Goal: Task Accomplishment & Management: Complete application form

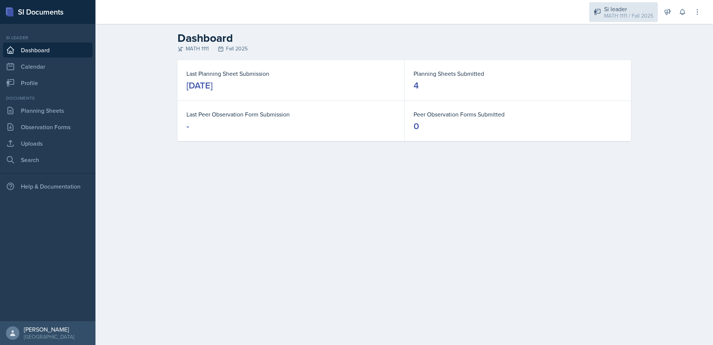
click at [613, 16] on div "MATH 1111 / Fall 2025" at bounding box center [628, 16] width 49 height 8
click at [40, 88] on link "Profile" at bounding box center [48, 82] width 90 height 15
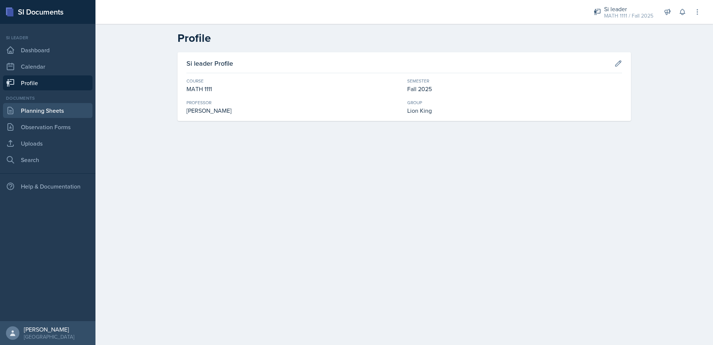
click at [44, 116] on link "Planning Sheets" at bounding box center [48, 110] width 90 height 15
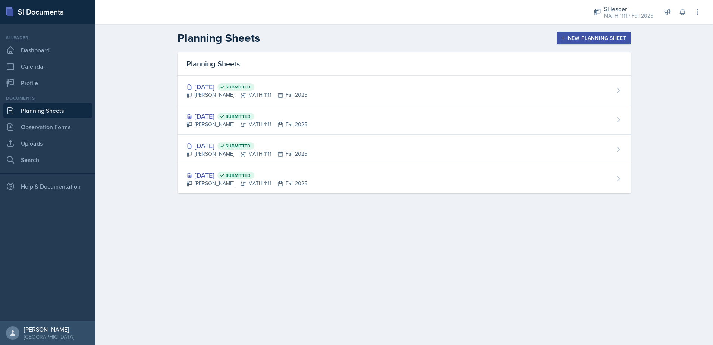
click at [596, 34] on button "New Planning Sheet" at bounding box center [594, 38] width 74 height 13
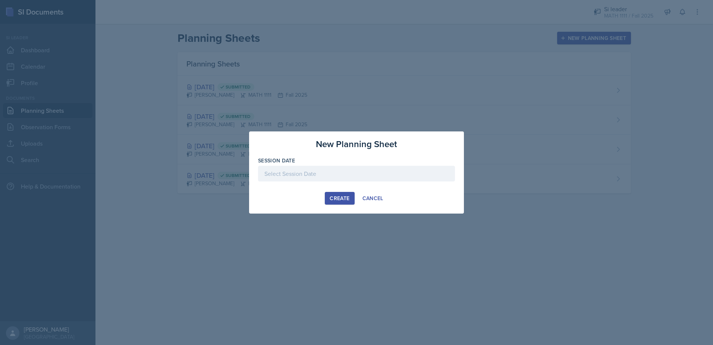
click at [332, 177] on div at bounding box center [356, 174] width 197 height 16
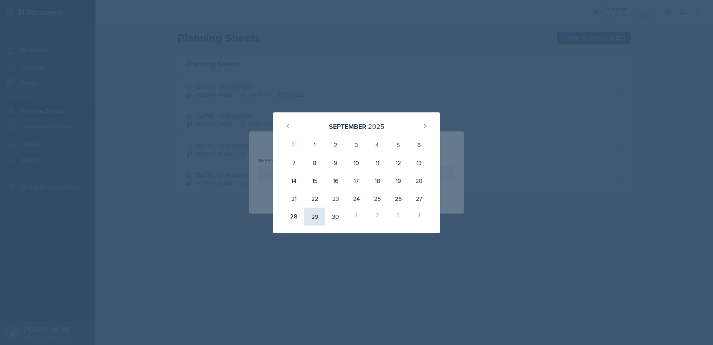
click at [321, 213] on div "29" at bounding box center [314, 216] width 21 height 18
type input "[DATE]"
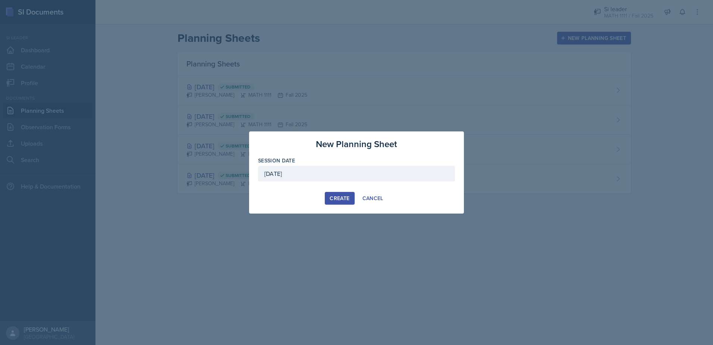
click at [339, 196] on div "Create" at bounding box center [340, 198] width 20 height 6
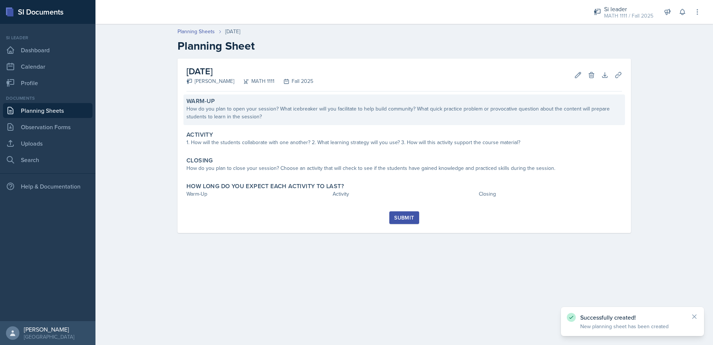
click at [328, 112] on div "How do you plan to open your session? What icebreaker will you facilitate to he…" at bounding box center [405, 113] width 436 height 16
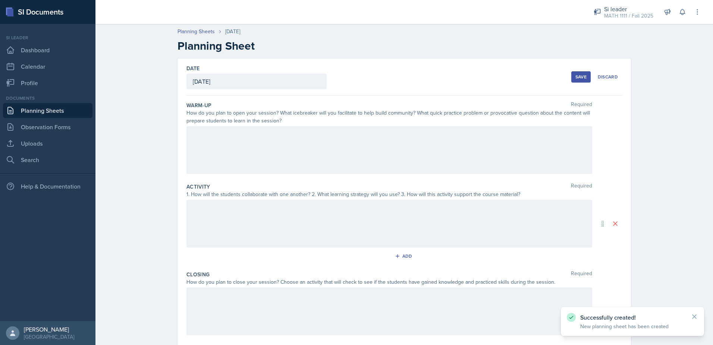
click at [323, 149] on div at bounding box center [390, 150] width 406 height 48
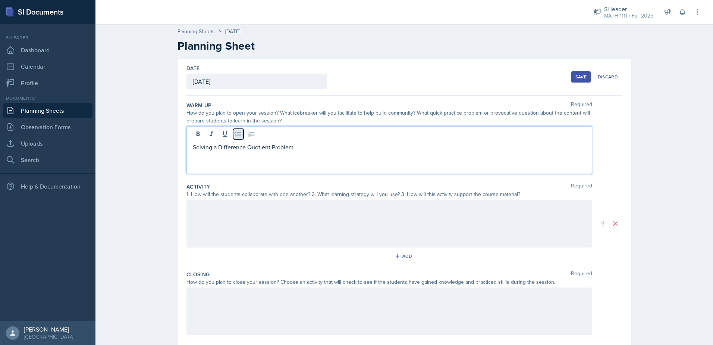
click at [235, 135] on icon at bounding box center [238, 133] width 7 height 7
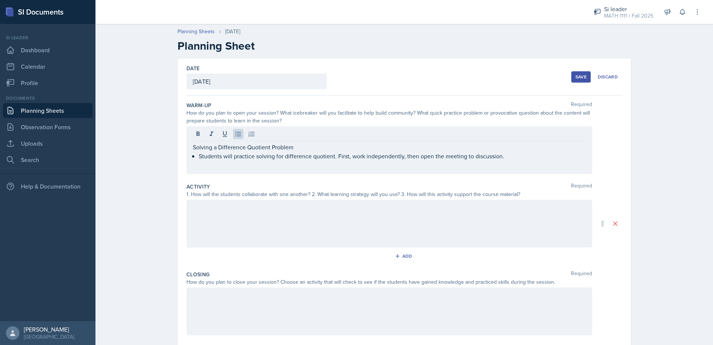
click at [189, 228] on div at bounding box center [390, 224] width 406 height 48
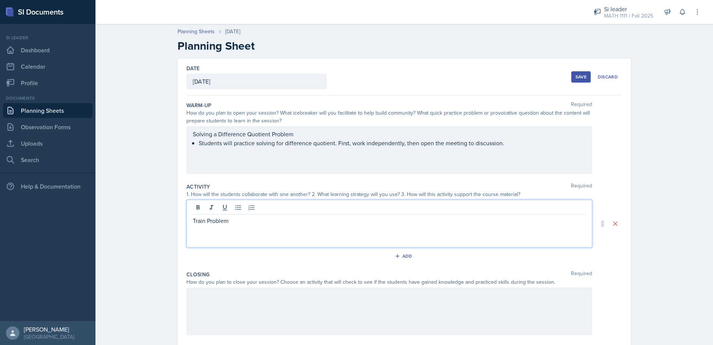
click at [229, 208] on div at bounding box center [389, 208] width 393 height 12
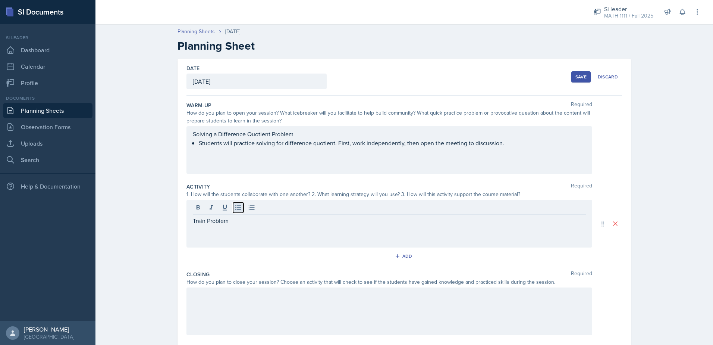
click at [235, 206] on icon at bounding box center [238, 207] width 7 height 7
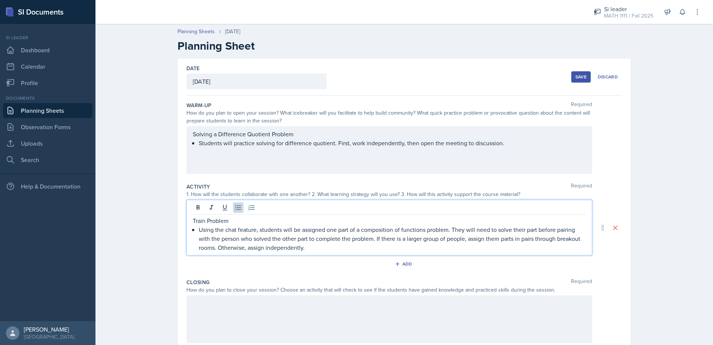
click at [250, 317] on div at bounding box center [390, 319] width 406 height 48
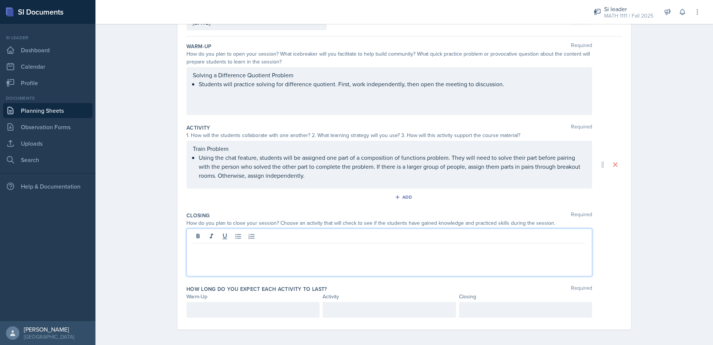
scroll to position [62, 0]
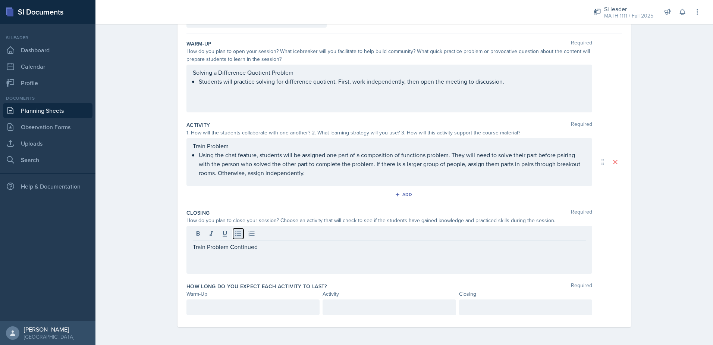
click at [238, 234] on icon at bounding box center [238, 233] width 7 height 7
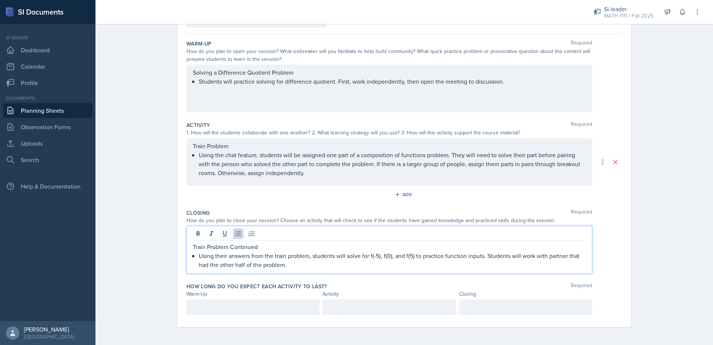
click at [228, 310] on div at bounding box center [253, 307] width 133 height 16
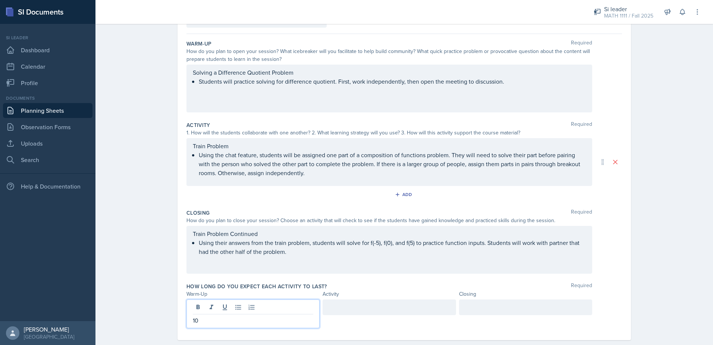
click at [340, 305] on div at bounding box center [389, 307] width 133 height 16
drag, startPoint x: 215, startPoint y: 305, endPoint x: 178, endPoint y: 304, distance: 37.0
click at [178, 304] on div "Date [DATE] [DATE] 31 1 2 3 4 5 6 7 8 9 10 11 12 13 14 15 16 17 18 19 20 21 22 …" at bounding box center [405, 168] width 454 height 343
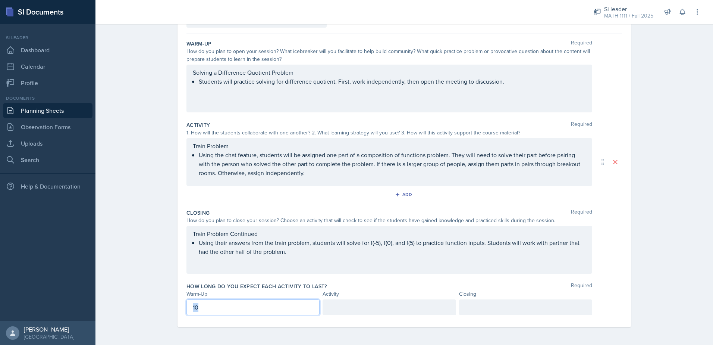
scroll to position [49, 0]
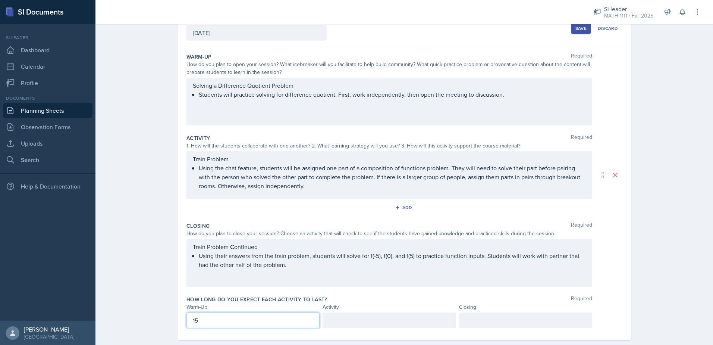
click at [369, 321] on div at bounding box center [389, 320] width 133 height 16
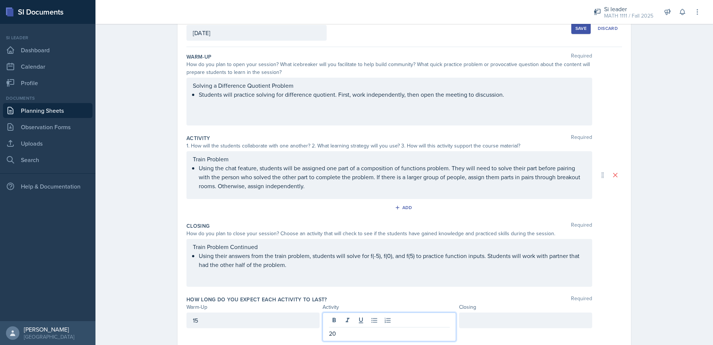
click at [481, 323] on div at bounding box center [525, 320] width 133 height 16
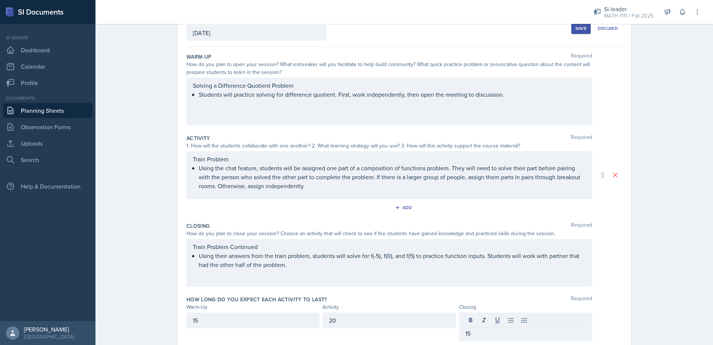
click at [337, 274] on div "Train Problem Continued Using their answers from the train problem, students wi…" at bounding box center [390, 263] width 406 height 48
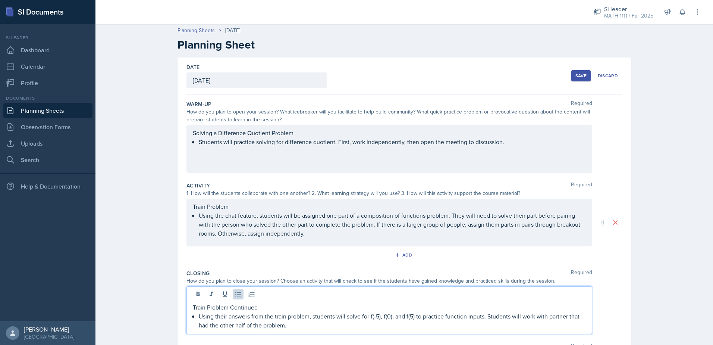
scroll to position [0, 0]
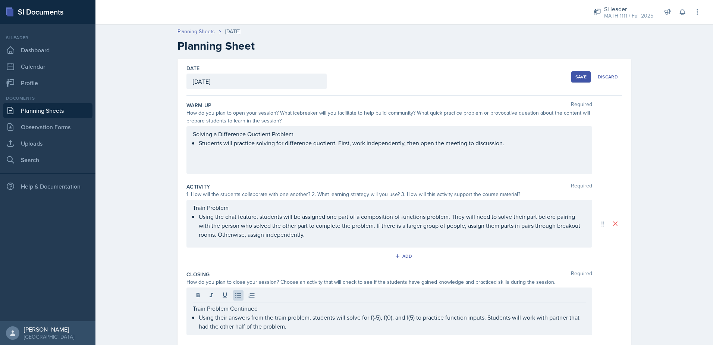
click at [577, 80] on button "Save" at bounding box center [581, 76] width 19 height 11
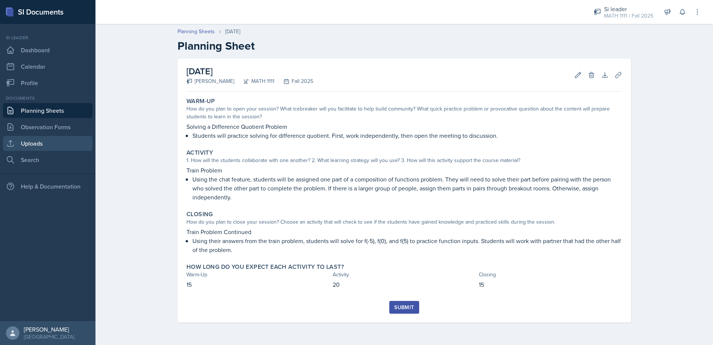
click at [42, 143] on link "Uploads" at bounding box center [48, 143] width 90 height 15
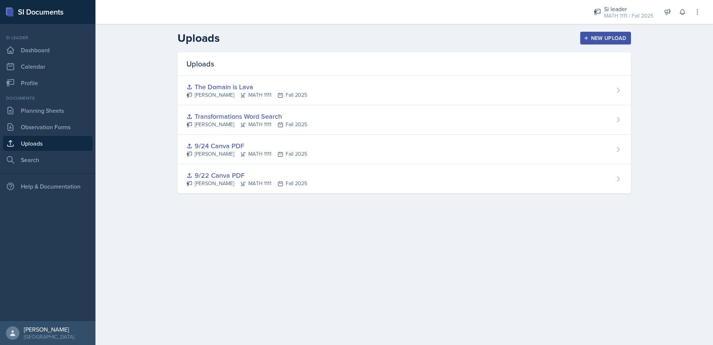
click at [601, 37] on div "New Upload" at bounding box center [605, 38] width 41 height 6
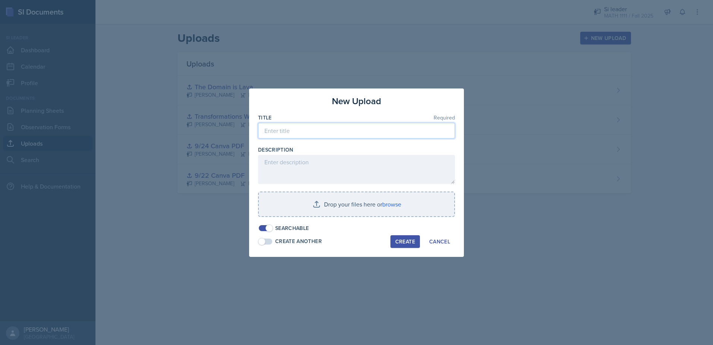
click at [319, 131] on input at bounding box center [356, 131] width 197 height 16
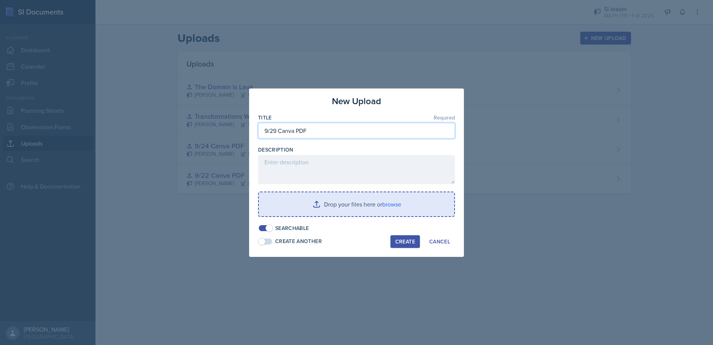
type input "9/29 Canva PDF"
click at [352, 205] on input "file" at bounding box center [357, 204] width 196 height 24
click at [315, 200] on input "file" at bounding box center [357, 204] width 196 height 24
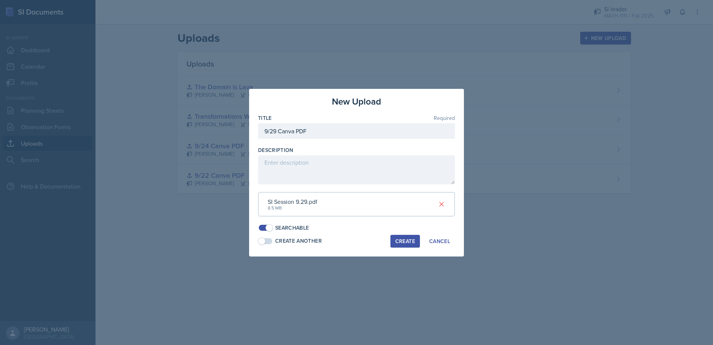
click at [407, 243] on div "Create" at bounding box center [406, 241] width 20 height 6
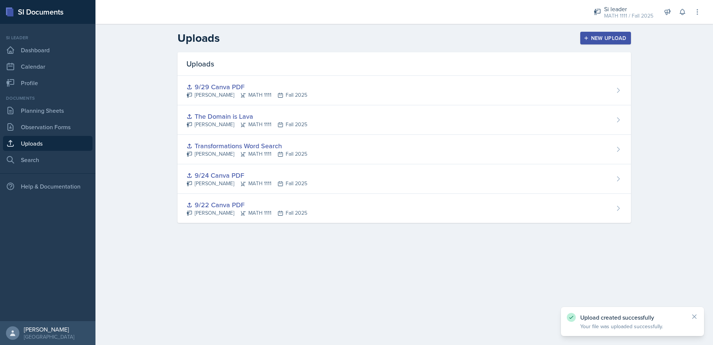
click at [604, 35] on div "New Upload" at bounding box center [605, 38] width 41 height 6
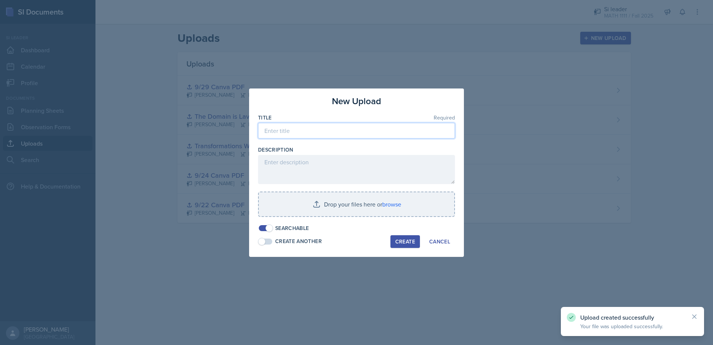
click at [355, 132] on input at bounding box center [356, 131] width 197 height 16
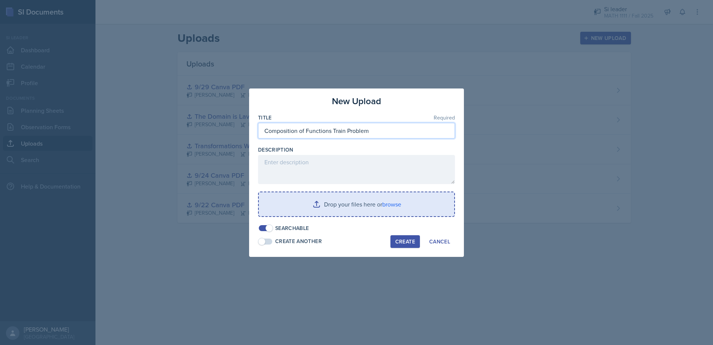
type input "Composition of Functions Train Problem"
click at [358, 200] on input "file" at bounding box center [357, 204] width 196 height 24
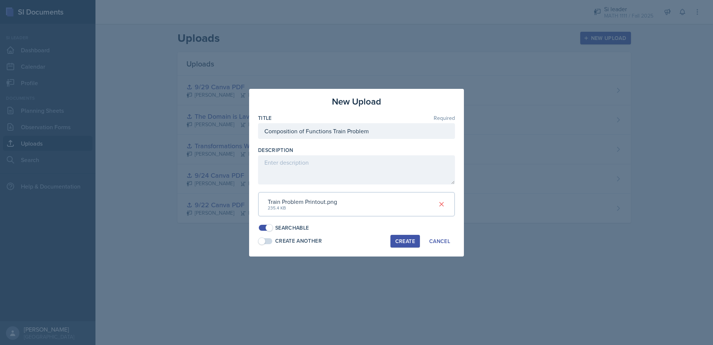
click at [405, 243] on div "Create" at bounding box center [406, 241] width 20 height 6
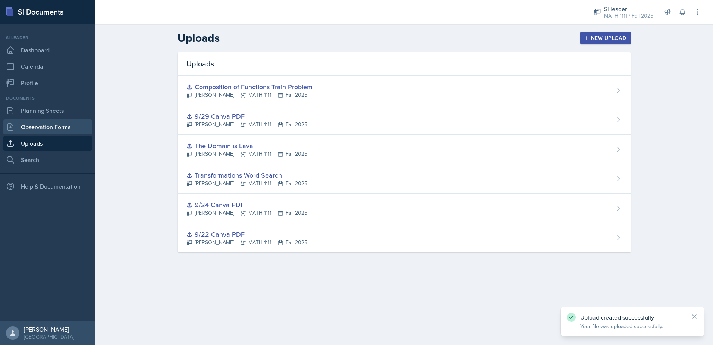
click at [26, 130] on link "Observation Forms" at bounding box center [48, 126] width 90 height 15
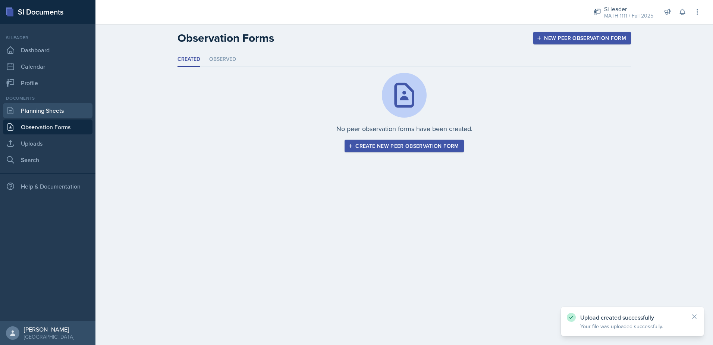
click at [31, 114] on link "Planning Sheets" at bounding box center [48, 110] width 90 height 15
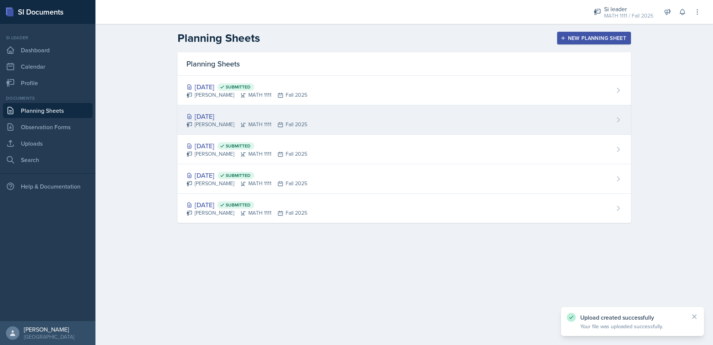
click at [219, 117] on div "[DATE]" at bounding box center [247, 116] width 121 height 10
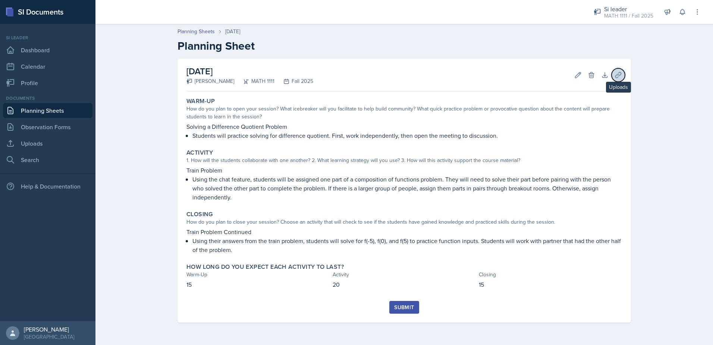
click at [617, 79] on button "Uploads" at bounding box center [618, 74] width 13 height 13
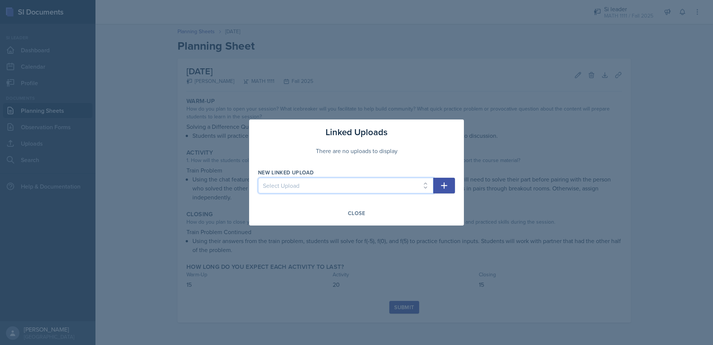
click at [356, 184] on select "Select Upload 9/22 Canva PDF 9/24 Canva PDF Transformations Word Search The Dom…" at bounding box center [345, 186] width 175 height 16
select select "3d34fe90-2969-42b6-b654-fd0bd87b446b"
click at [258, 178] on select "Select Upload 9/22 Canva PDF 9/24 Canva PDF Transformations Word Search The Dom…" at bounding box center [345, 186] width 175 height 16
click at [447, 191] on button "button" at bounding box center [445, 186] width 22 height 16
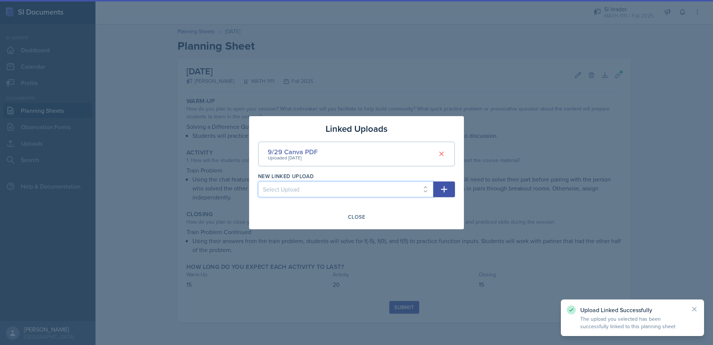
click at [385, 185] on select "Select Upload 9/22 Canva PDF 9/24 Canva PDF Transformations Word Search The Dom…" at bounding box center [345, 189] width 175 height 16
select select "4bd46106-ddfd-44e9-9b21-f129bb0d8c94"
click at [258, 181] on select "Select Upload 9/22 Canva PDF 9/24 Canva PDF Transformations Word Search The Dom…" at bounding box center [345, 189] width 175 height 16
click at [447, 193] on icon "button" at bounding box center [444, 189] width 9 height 9
select select
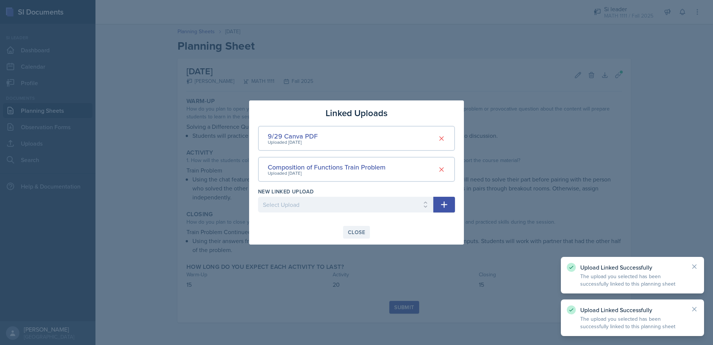
click at [353, 232] on div "Close" at bounding box center [356, 232] width 17 height 6
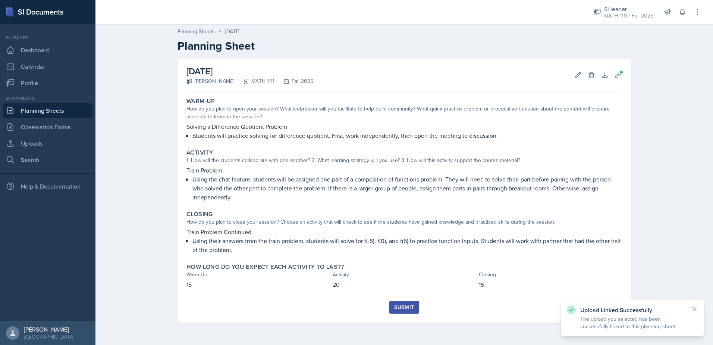
click at [409, 306] on div "Submit" at bounding box center [404, 307] width 20 height 6
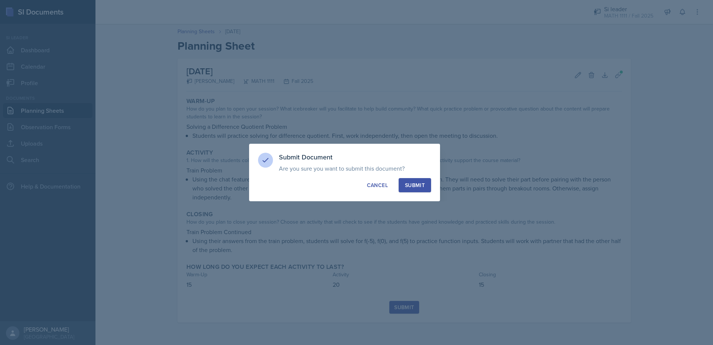
click at [421, 185] on div "Submit" at bounding box center [415, 184] width 20 height 7
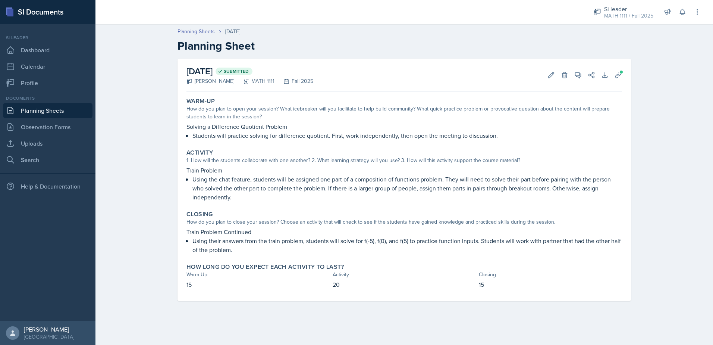
drag, startPoint x: 123, startPoint y: 3, endPoint x: 151, endPoint y: 116, distance: 116.6
click at [151, 116] on div "Planning Sheets [DATE] Planning Sheet [DATE] Submitted [PERSON_NAME] MATH 1111 …" at bounding box center [405, 169] width 618 height 299
click at [60, 113] on link "Planning Sheets" at bounding box center [48, 110] width 90 height 15
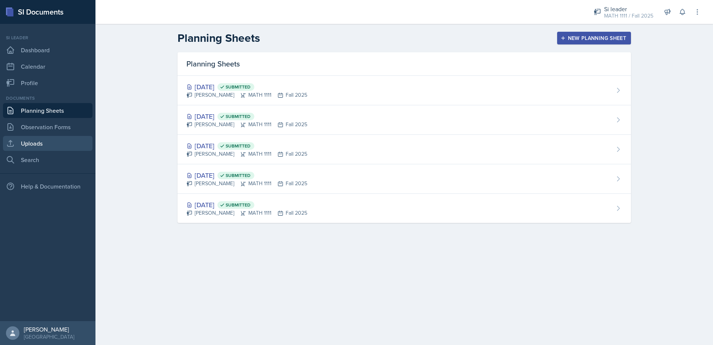
click at [34, 149] on link "Uploads" at bounding box center [48, 143] width 90 height 15
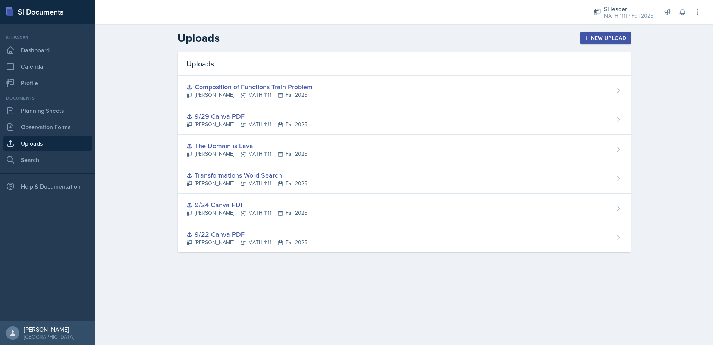
click at [602, 35] on div "New Upload" at bounding box center [605, 38] width 41 height 6
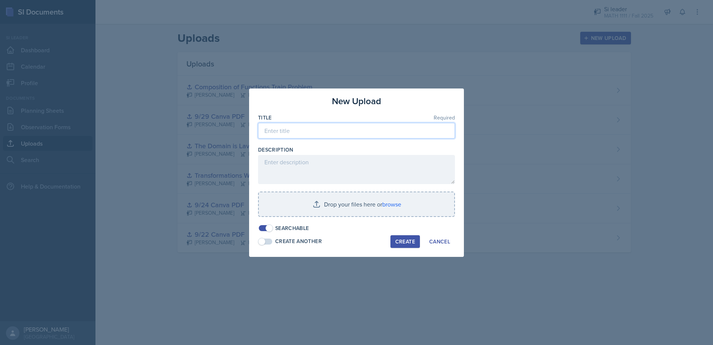
click at [345, 130] on input at bounding box center [356, 131] width 197 height 16
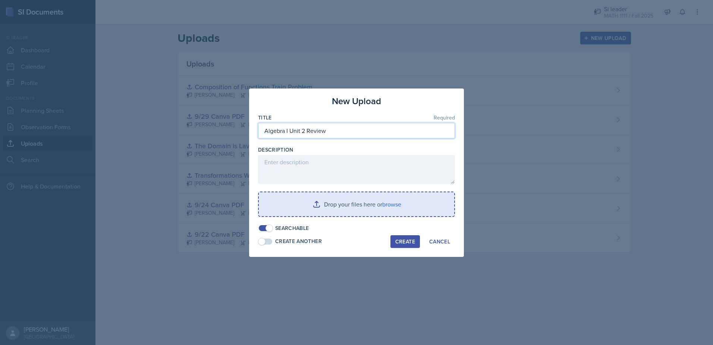
type input "Algebra I Unit 2 Review"
click at [340, 198] on input "file" at bounding box center [357, 204] width 196 height 24
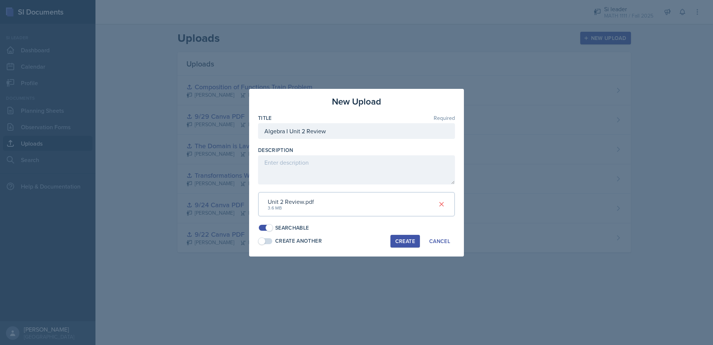
click at [406, 244] on div "Create" at bounding box center [406, 241] width 20 height 6
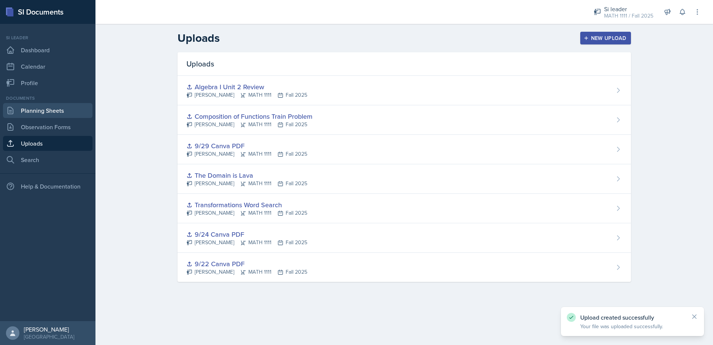
click at [57, 114] on link "Planning Sheets" at bounding box center [48, 110] width 90 height 15
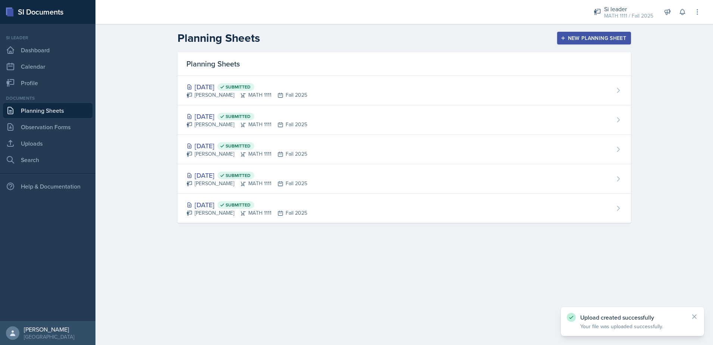
click at [578, 41] on div "New Planning Sheet" at bounding box center [594, 38] width 64 height 6
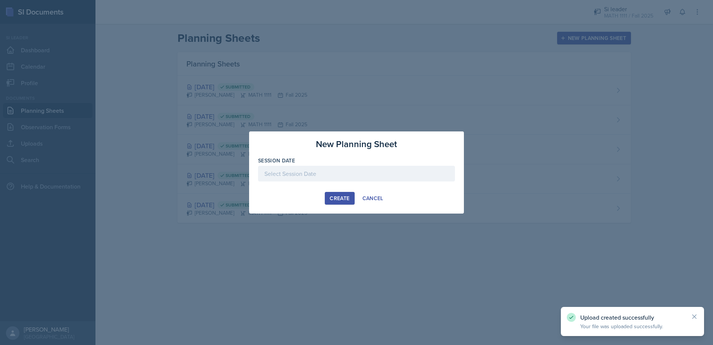
click at [337, 172] on div at bounding box center [356, 174] width 197 height 16
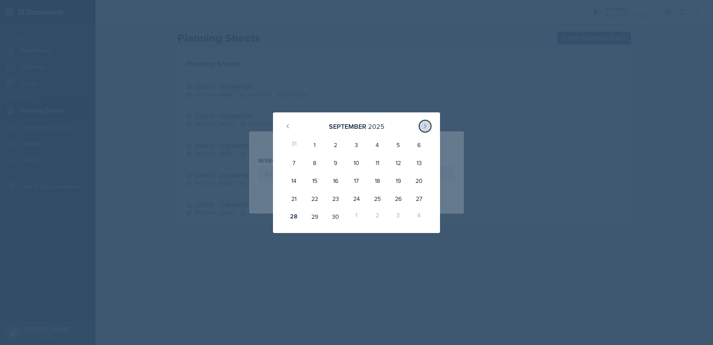
click at [422, 124] on button at bounding box center [425, 126] width 12 height 12
click at [355, 144] on div "1" at bounding box center [356, 145] width 21 height 18
type input "[DATE]"
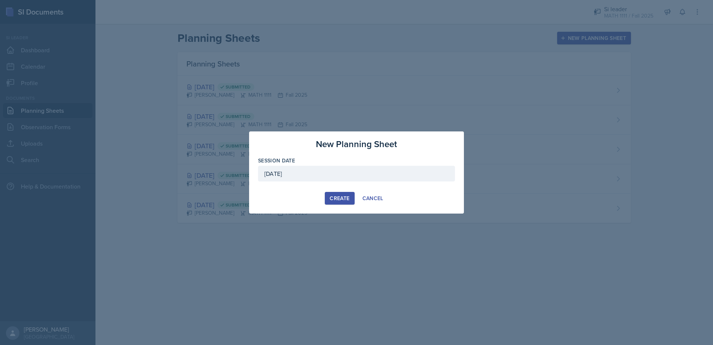
click at [349, 199] on div "Create" at bounding box center [340, 198] width 20 height 6
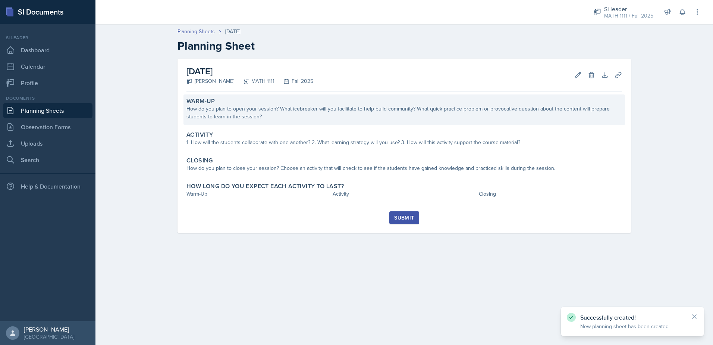
click at [289, 113] on div "How do you plan to open your session? What icebreaker will you facilitate to he…" at bounding box center [405, 113] width 436 height 16
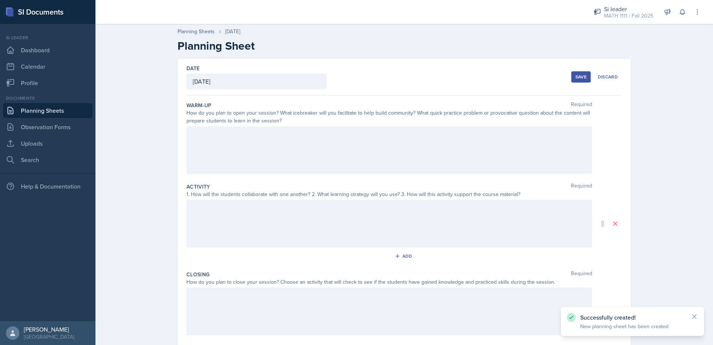
click at [276, 144] on div at bounding box center [390, 150] width 406 height 48
drag, startPoint x: 280, startPoint y: 152, endPoint x: 155, endPoint y: 150, distance: 124.6
click at [155, 150] on div "Planning Sheets [DATE] Planning Sheet Date [DATE] [DATE] 31 1 2 3 4 5 6 7 8 9 1…" at bounding box center [405, 213] width 618 height 386
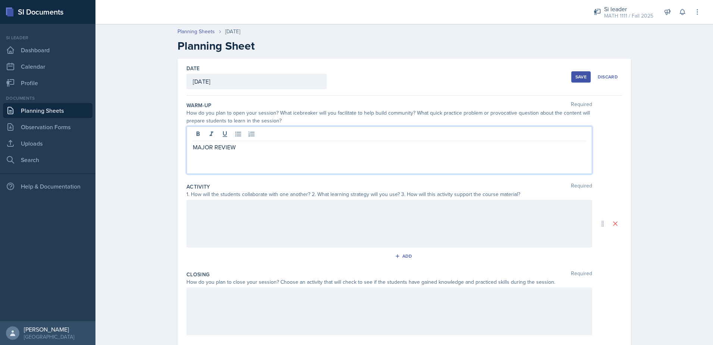
click at [231, 132] on div "MAJOR REVIEW" at bounding box center [390, 150] width 406 height 48
drag, startPoint x: 233, startPoint y: 148, endPoint x: 188, endPoint y: 148, distance: 44.8
click at [188, 148] on div "MAJOR REVIEW" at bounding box center [390, 150] width 406 height 48
click at [195, 131] on icon at bounding box center [197, 133] width 7 height 7
click at [257, 151] on p "MAJOR REVIEW" at bounding box center [389, 147] width 393 height 9
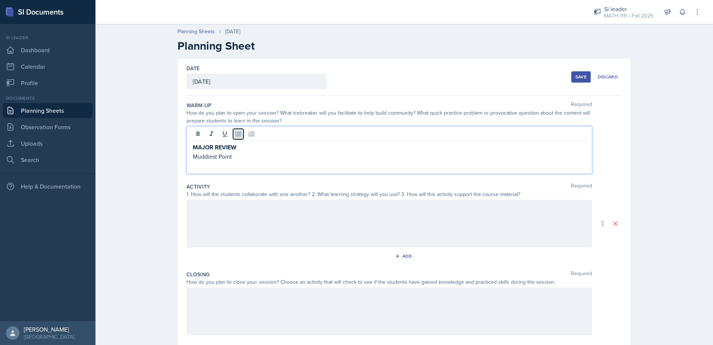
click at [233, 135] on button at bounding box center [238, 134] width 10 height 10
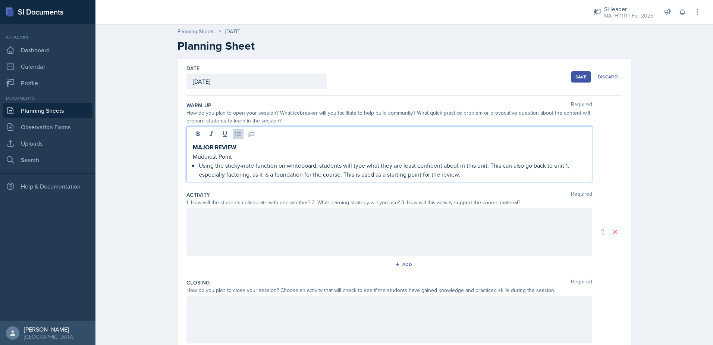
click at [236, 232] on div at bounding box center [390, 232] width 406 height 48
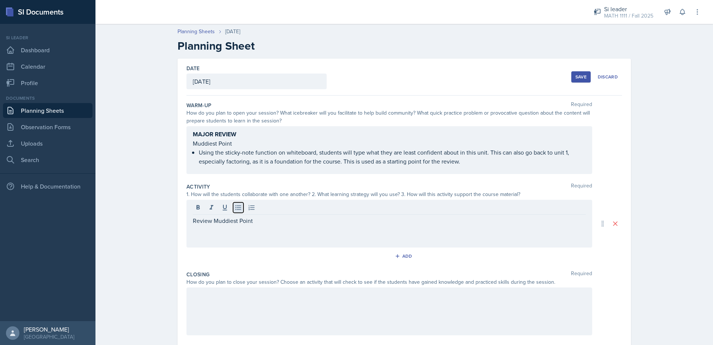
click at [238, 207] on icon at bounding box center [238, 207] width 6 height 5
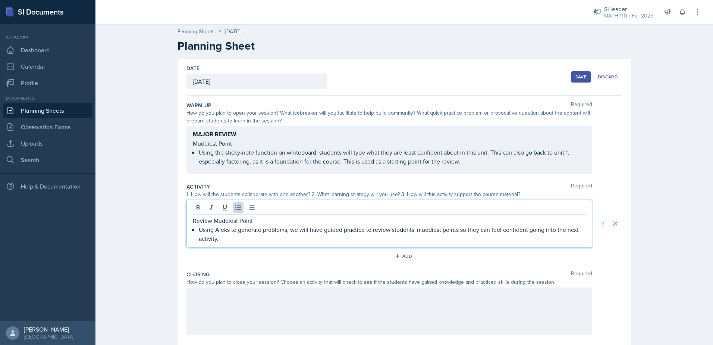
click at [395, 239] on p "Using Aleks to generate problems, we will have guided practice to review studen…" at bounding box center [392, 234] width 387 height 18
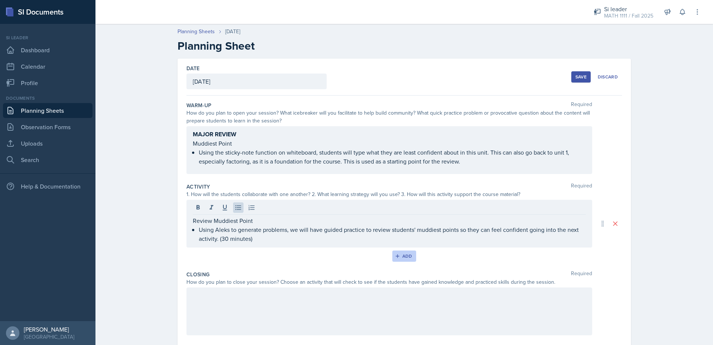
click at [396, 261] on button "Add" at bounding box center [405, 255] width 24 height 11
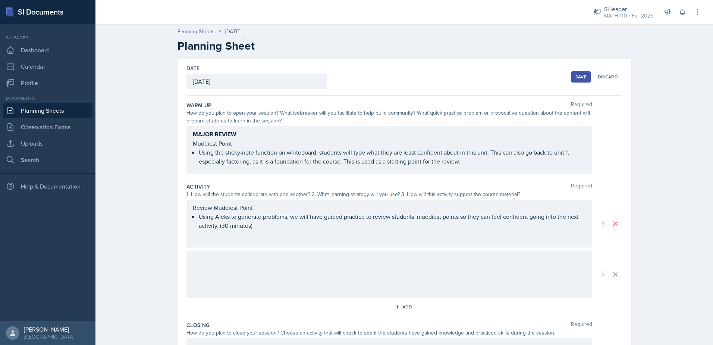
click at [301, 275] on div at bounding box center [390, 274] width 406 height 48
click at [235, 262] on icon at bounding box center [238, 257] width 7 height 7
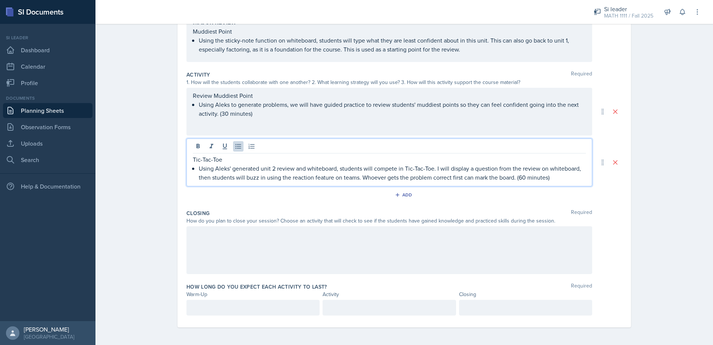
click at [413, 250] on div at bounding box center [390, 250] width 406 height 48
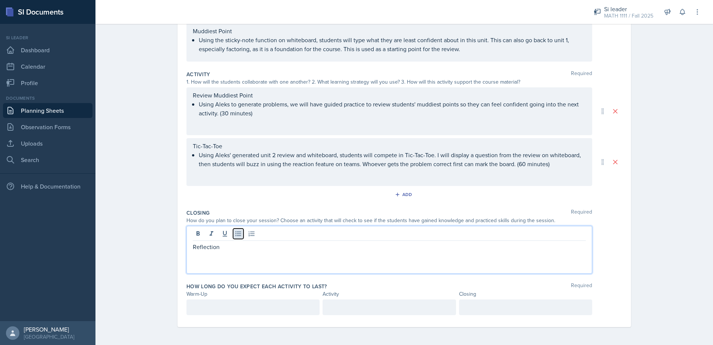
click at [233, 237] on button at bounding box center [238, 233] width 10 height 10
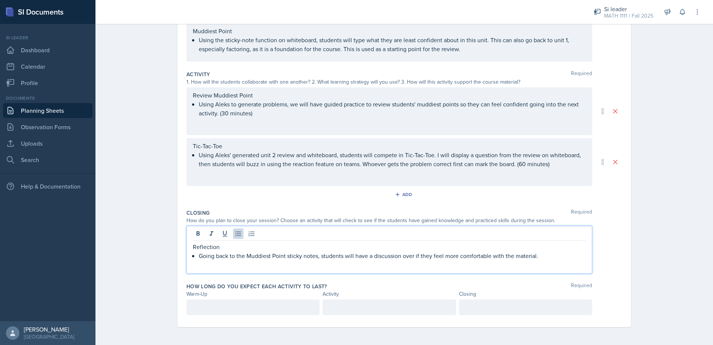
click at [224, 312] on div at bounding box center [253, 307] width 133 height 16
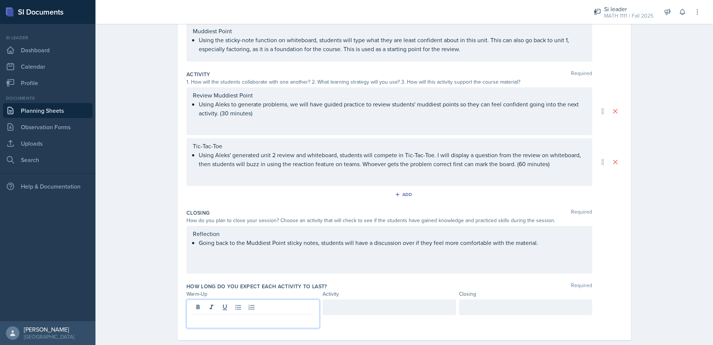
scroll to position [125, 0]
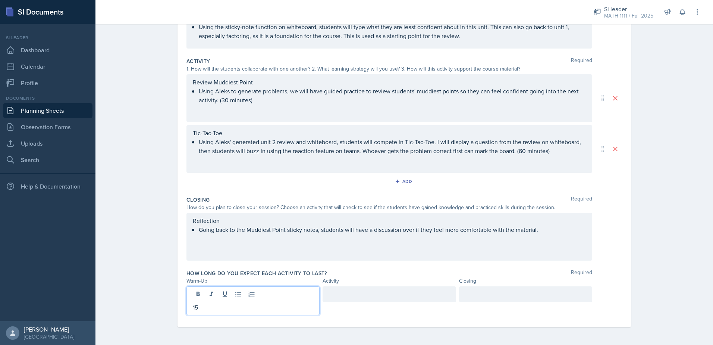
click at [355, 301] on div at bounding box center [389, 294] width 133 height 16
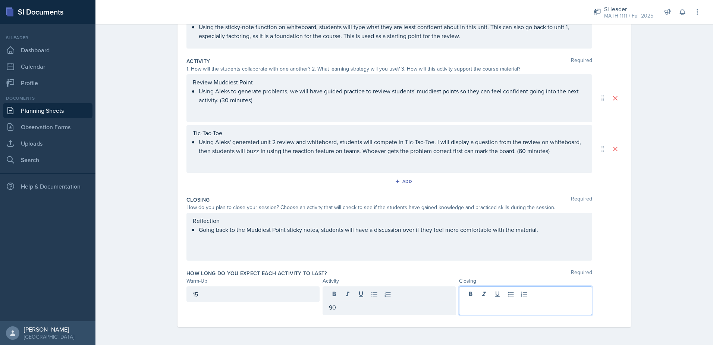
click at [476, 292] on div at bounding box center [525, 300] width 133 height 29
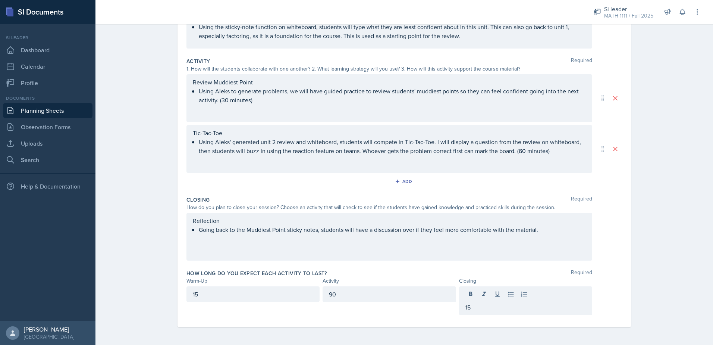
click at [648, 257] on div "Planning Sheets [DATE] Planning Sheet Date [DATE] [DATE] 31 1 2 3 4 5 6 7 8 9 1…" at bounding box center [405, 120] width 618 height 450
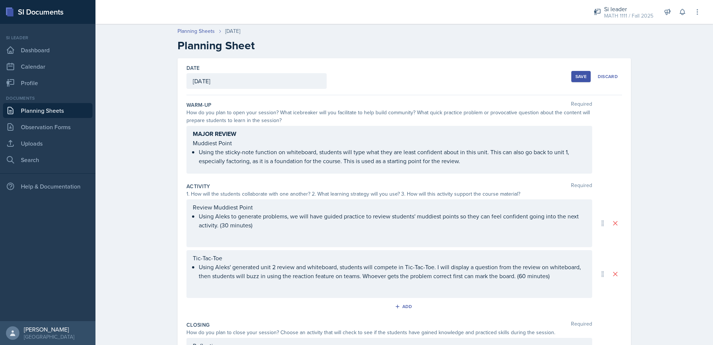
scroll to position [0, 0]
click at [580, 80] on button "Save" at bounding box center [581, 76] width 19 height 11
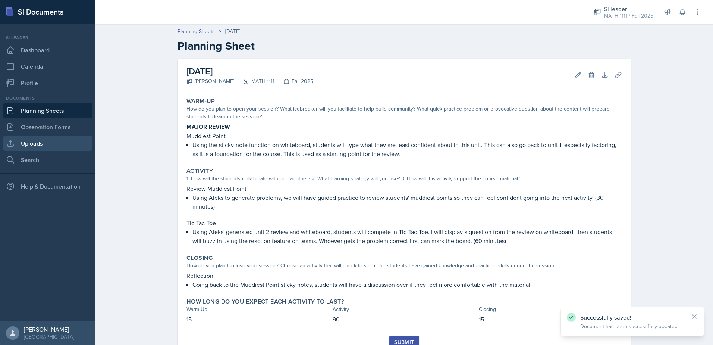
click at [44, 145] on link "Uploads" at bounding box center [48, 143] width 90 height 15
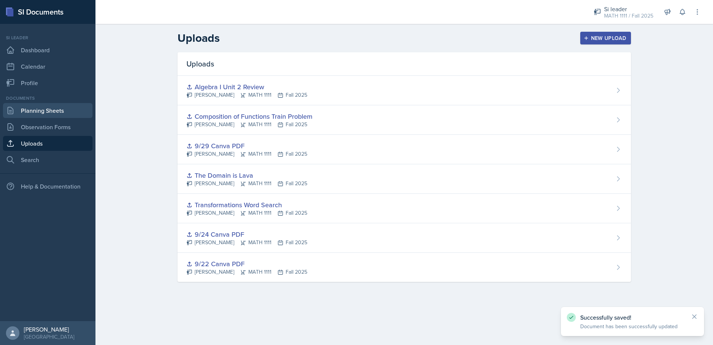
click at [41, 110] on link "Planning Sheets" at bounding box center [48, 110] width 90 height 15
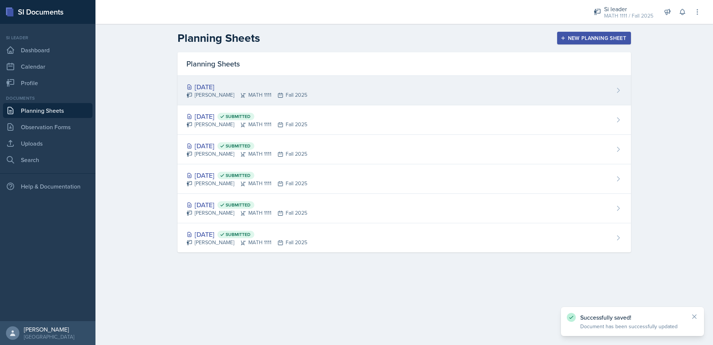
click at [216, 85] on div "[DATE]" at bounding box center [247, 87] width 121 height 10
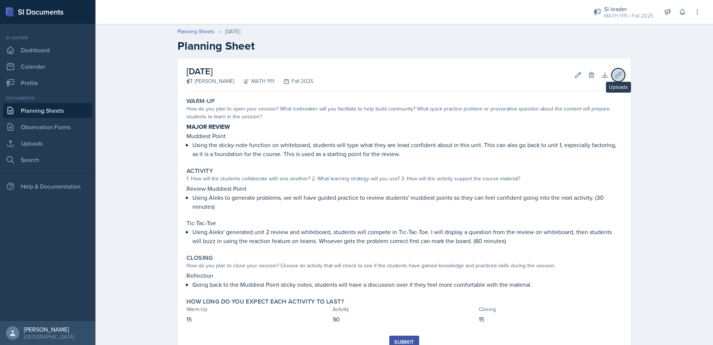
click at [613, 70] on button "Uploads" at bounding box center [618, 74] width 13 height 13
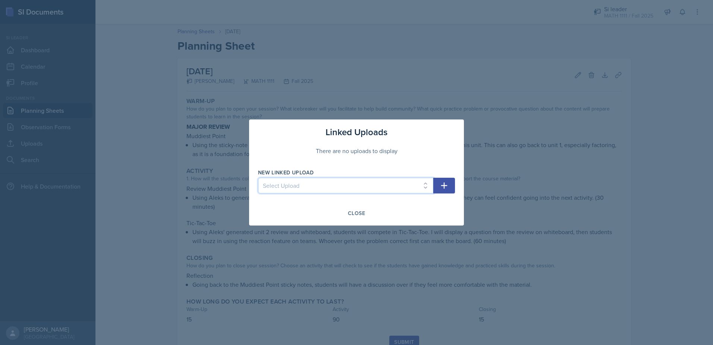
click at [306, 186] on select "Select Upload 9/22 Canva PDF 9/24 Canva PDF Transformations Word Search The Dom…" at bounding box center [345, 186] width 175 height 16
select select "833282bc-cb9a-4cec-bd10-64bd0b71ceab"
click at [258, 178] on select "Select Upload 9/22 Canva PDF 9/24 Canva PDF Transformations Word Search The Dom…" at bounding box center [345, 186] width 175 height 16
click at [448, 187] on icon "button" at bounding box center [444, 185] width 9 height 9
select select
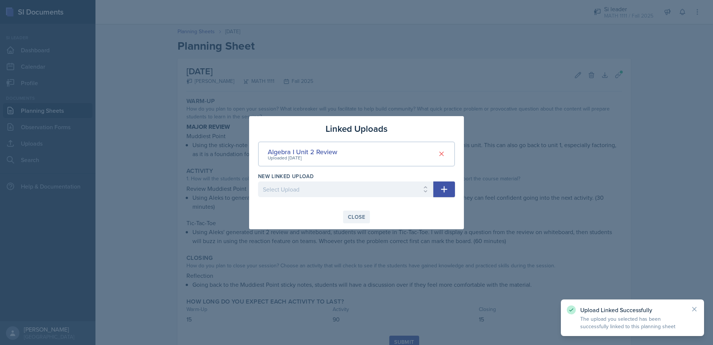
click at [355, 214] on div "Close" at bounding box center [356, 217] width 17 height 6
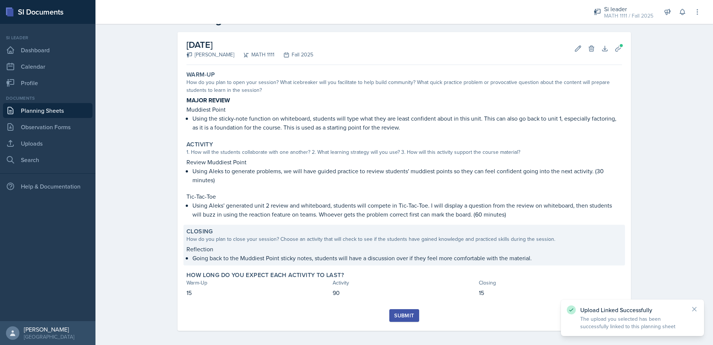
scroll to position [30, 0]
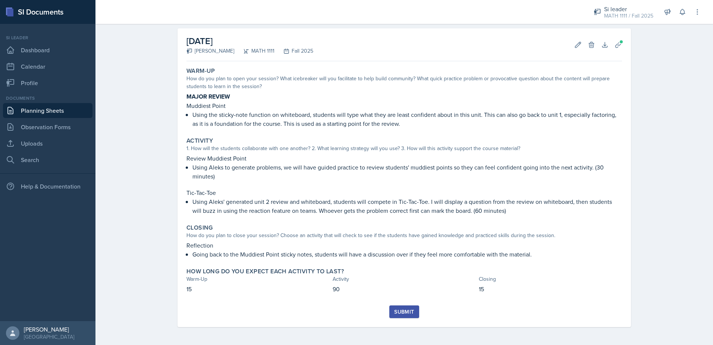
click at [407, 316] on button "Submit" at bounding box center [404, 311] width 29 height 13
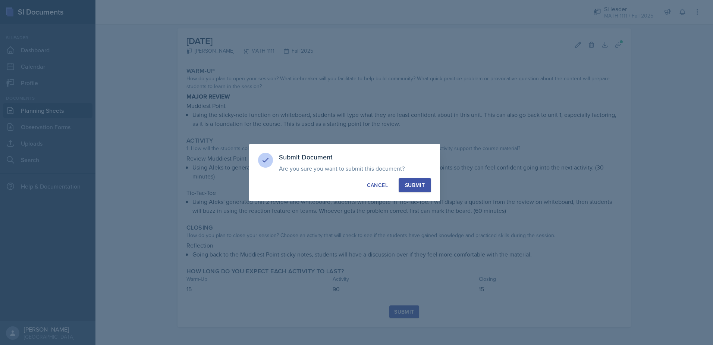
click at [416, 186] on div "Submit" at bounding box center [415, 184] width 20 height 7
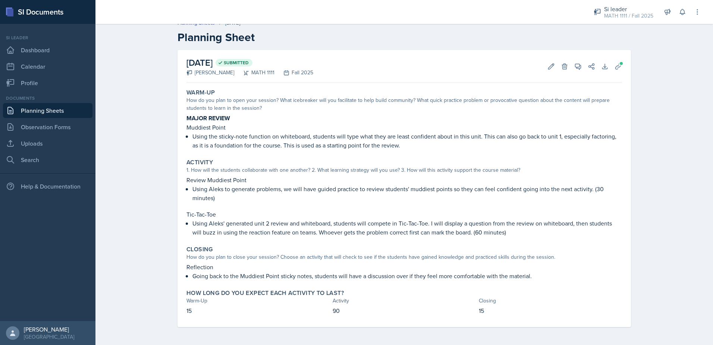
drag, startPoint x: 677, startPoint y: 126, endPoint x: 671, endPoint y: 115, distance: 12.0
click at [677, 126] on div "Planning Sheets [DATE] Planning Sheet [DATE] Submitted [PERSON_NAME] MATH 1111 …" at bounding box center [405, 178] width 618 height 333
drag, startPoint x: 623, startPoint y: 12, endPoint x: 554, endPoint y: 42, distance: 75.4
click at [497, 58] on div "[DATE] Submitted [PERSON_NAME] MATH 1111 Fall 2025 Edit Delete View Comments Co…" at bounding box center [405, 66] width 436 height 33
click at [638, 16] on div "MATH 1111 / Fall 2025" at bounding box center [628, 16] width 49 height 8
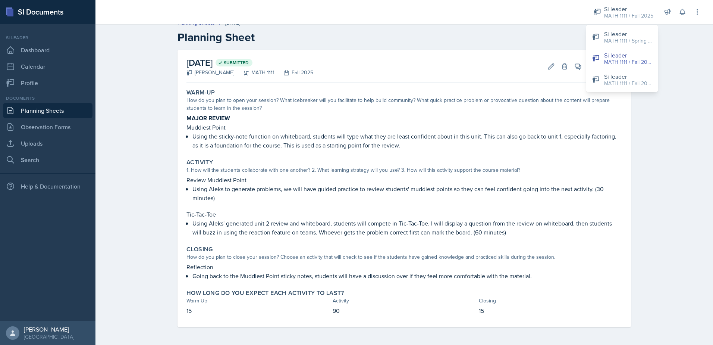
drag, startPoint x: 633, startPoint y: 74, endPoint x: 662, endPoint y: 263, distance: 191.0
click at [662, 263] on div "Planning Sheets [DATE] Planning Sheet [DATE] Submitted [PERSON_NAME] MATH 1111 …" at bounding box center [405, 178] width 618 height 333
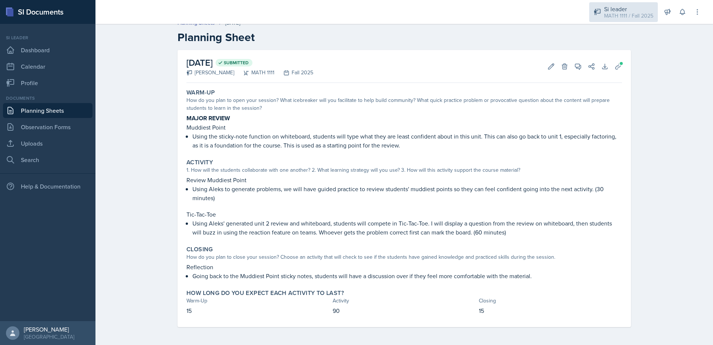
click at [619, 14] on div "MATH 1111 / Fall 2025" at bounding box center [628, 16] width 49 height 8
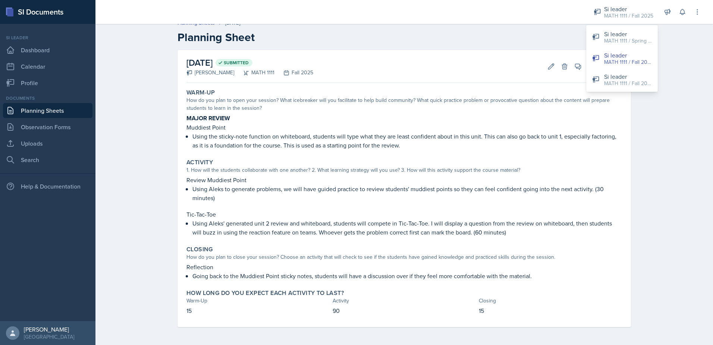
click at [42, 112] on link "Planning Sheets" at bounding box center [48, 110] width 90 height 15
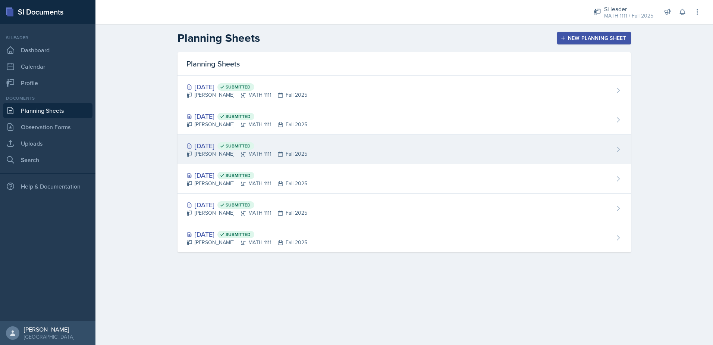
click at [215, 147] on div "[DATE] Submitted" at bounding box center [247, 146] width 121 height 10
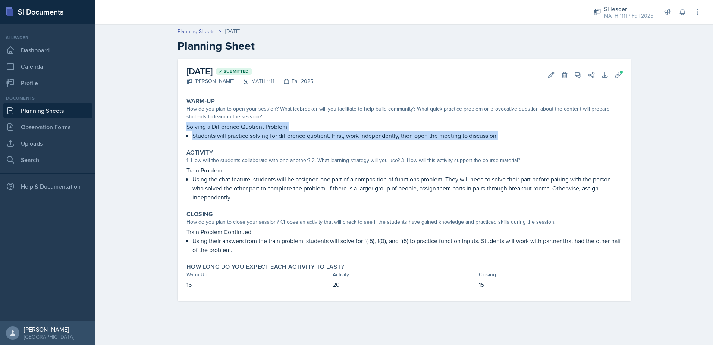
drag, startPoint x: 187, startPoint y: 127, endPoint x: 522, endPoint y: 138, distance: 334.9
click at [522, 138] on div "Solving a Difference Quotient Problem Students will practice solving for differ…" at bounding box center [405, 131] width 436 height 18
copy div "Solving a Difference Quotient Problem Students will practice solving for differ…"
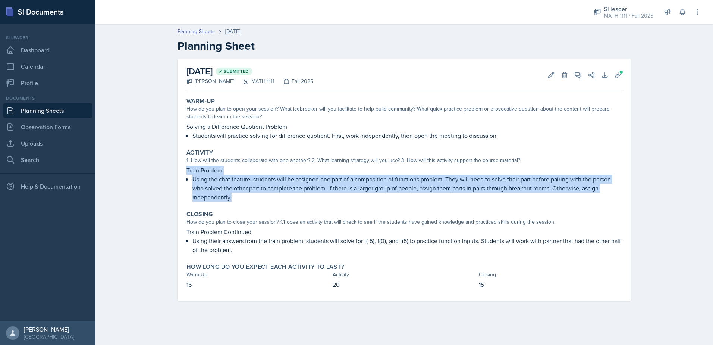
drag, startPoint x: 187, startPoint y: 168, endPoint x: 253, endPoint y: 200, distance: 72.9
click at [253, 200] on div "Train Problem Using the chat feature, students will be assigned one part of a c…" at bounding box center [405, 184] width 436 height 36
copy div "Train Problem Using the chat feature, students will be assigned one part of a c…"
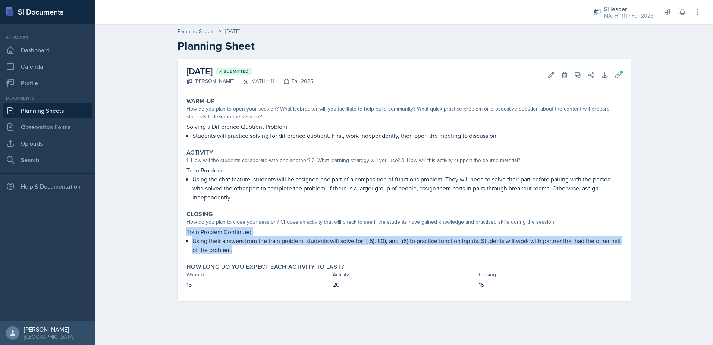
drag, startPoint x: 188, startPoint y: 231, endPoint x: 238, endPoint y: 247, distance: 52.6
click at [238, 247] on div "Train Problem Continued Using their answers from the train problem, students wi…" at bounding box center [405, 240] width 436 height 27
copy div "Train Problem Continued Using their answers from the train problem, students wi…"
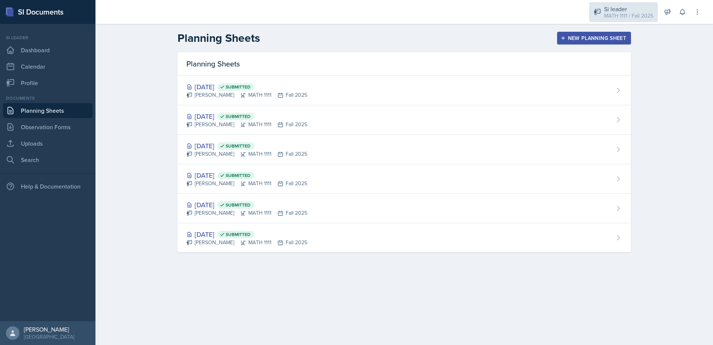
click at [620, 9] on div "Si leader" at bounding box center [628, 8] width 49 height 9
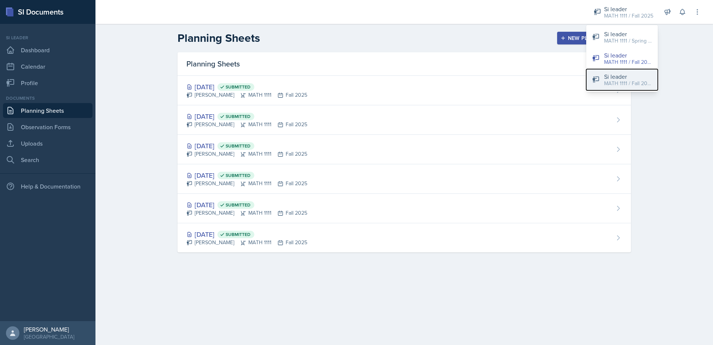
click at [623, 78] on div "Si leader" at bounding box center [628, 76] width 48 height 9
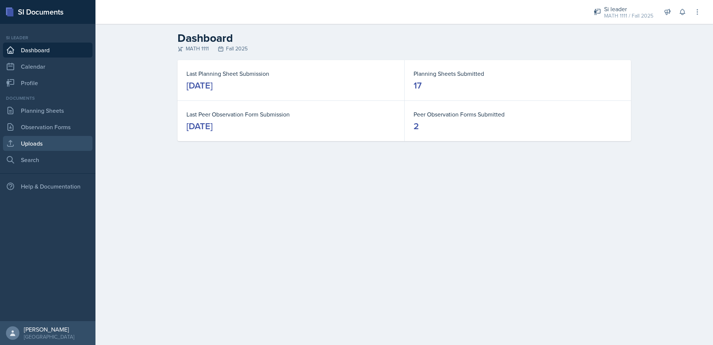
click at [68, 146] on link "Uploads" at bounding box center [48, 143] width 90 height 15
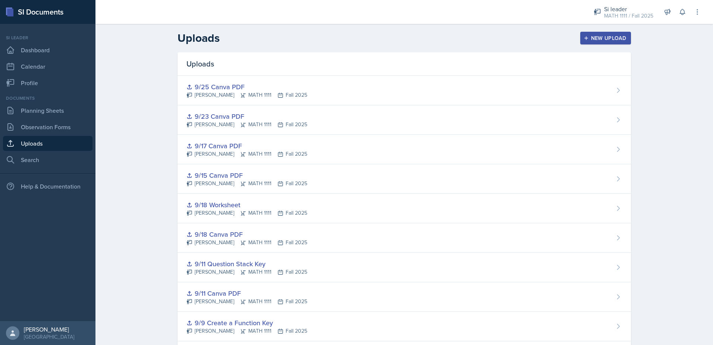
click at [614, 38] on div "New Upload" at bounding box center [605, 38] width 41 height 6
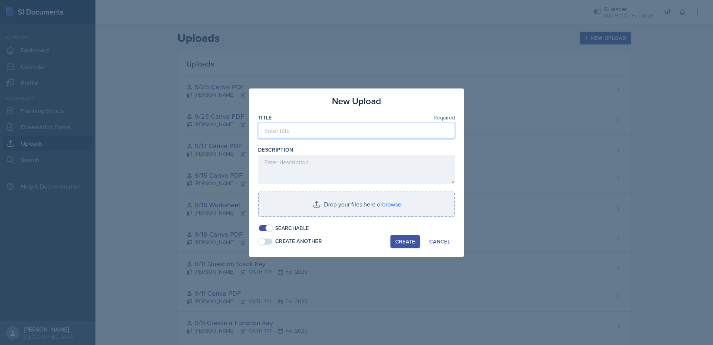
click at [315, 129] on input at bounding box center [356, 131] width 197 height 16
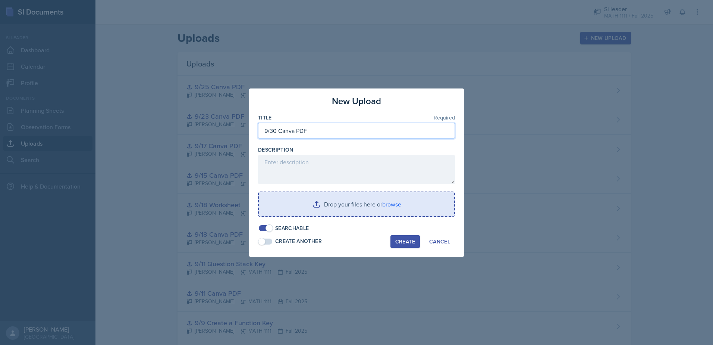
type input "9/30 Canva PDF"
click at [355, 208] on input "file" at bounding box center [357, 204] width 196 height 24
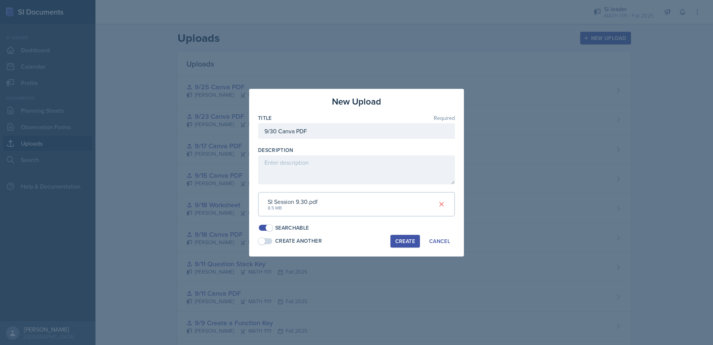
click at [402, 243] on div "Create" at bounding box center [406, 241] width 20 height 6
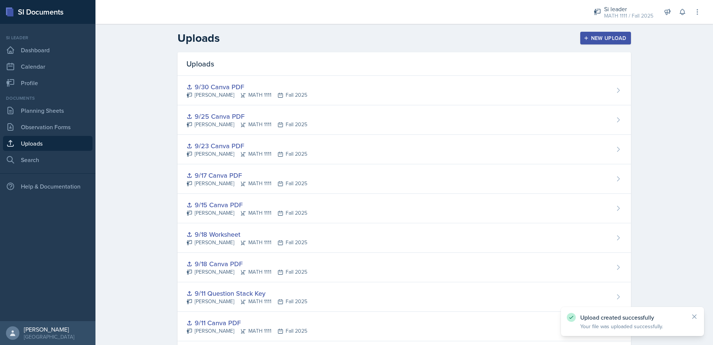
click at [595, 40] on div "New Upload" at bounding box center [605, 38] width 41 height 6
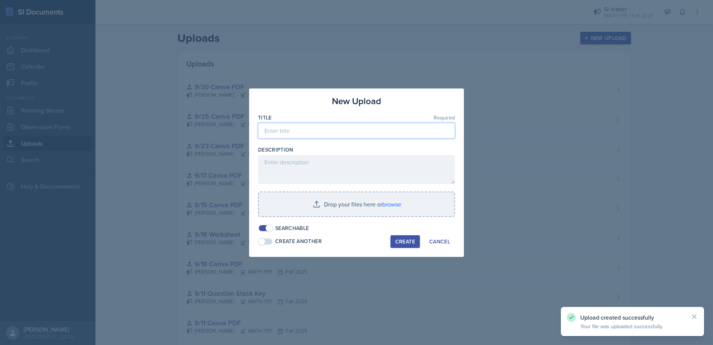
click at [293, 130] on input at bounding box center [356, 131] width 197 height 16
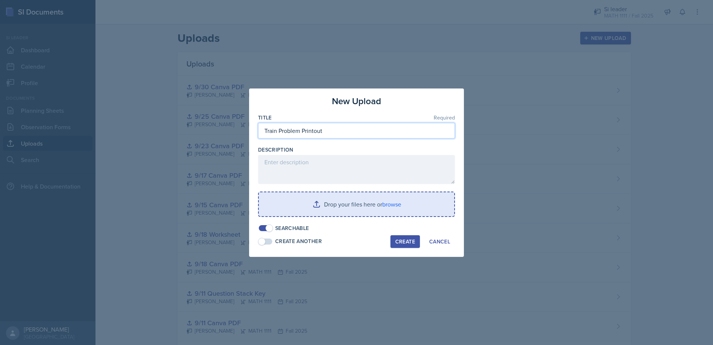
type input "Train Problem Printout"
click at [362, 212] on input "file" at bounding box center [357, 204] width 196 height 24
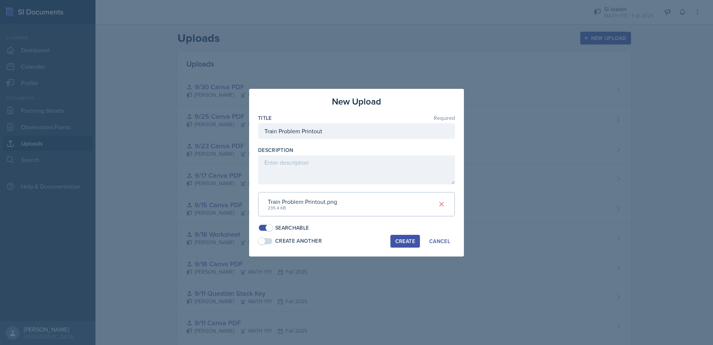
click at [403, 238] on div "Create" at bounding box center [406, 241] width 20 height 6
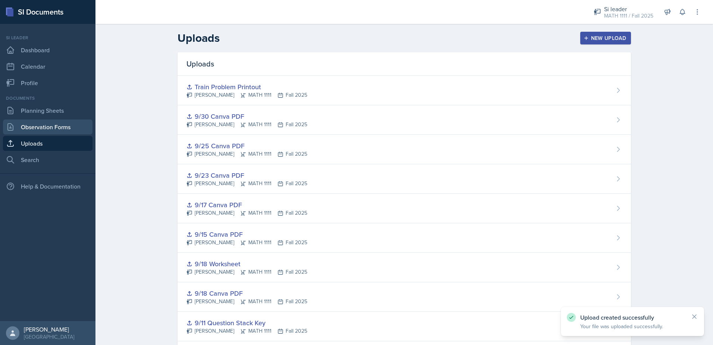
click at [44, 123] on link "Observation Forms" at bounding box center [48, 126] width 90 height 15
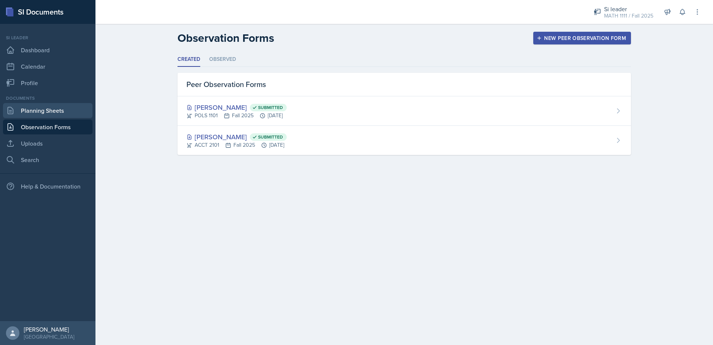
click at [46, 109] on link "Planning Sheets" at bounding box center [48, 110] width 90 height 15
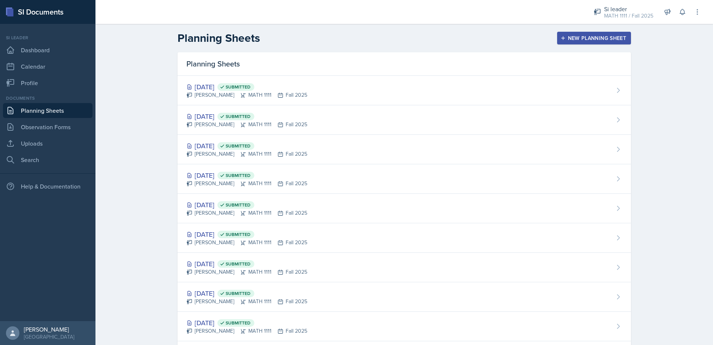
click at [562, 38] on icon "button" at bounding box center [564, 38] width 4 height 4
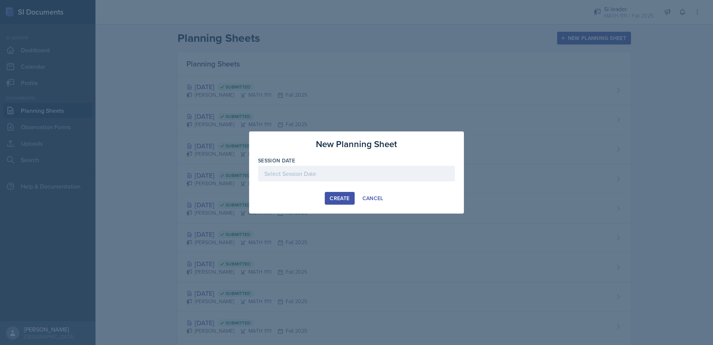
click at [291, 172] on div at bounding box center [356, 174] width 197 height 16
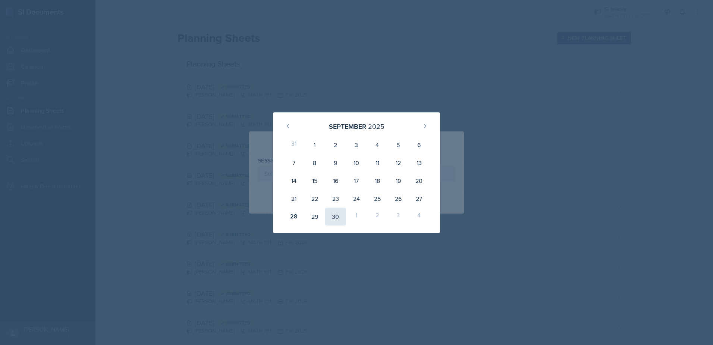
click at [337, 215] on div "30" at bounding box center [335, 216] width 21 height 18
type input "[DATE]"
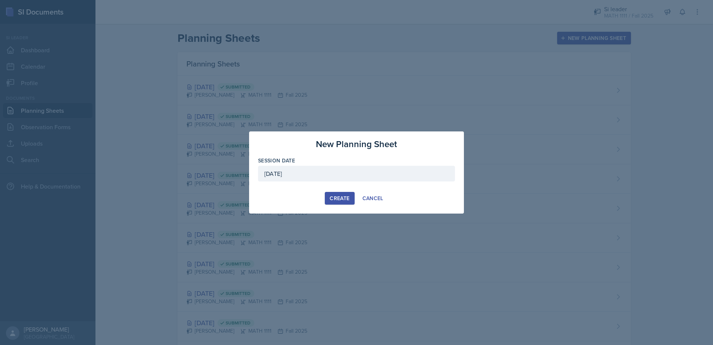
click at [340, 199] on div "Create" at bounding box center [340, 198] width 20 height 6
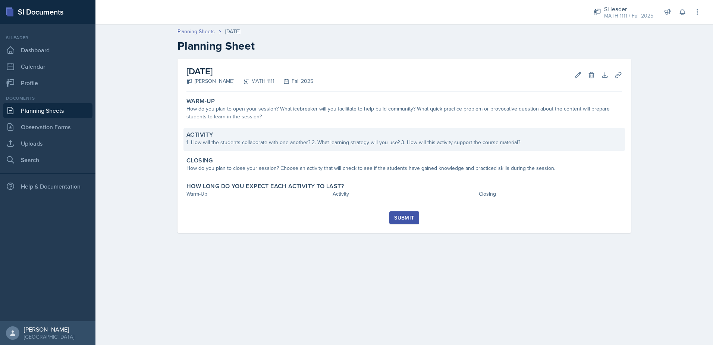
click at [350, 135] on div "Activity" at bounding box center [405, 134] width 436 height 7
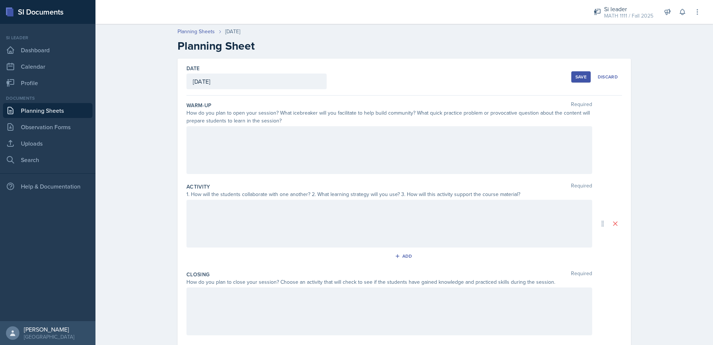
click at [336, 142] on div at bounding box center [390, 150] width 406 height 48
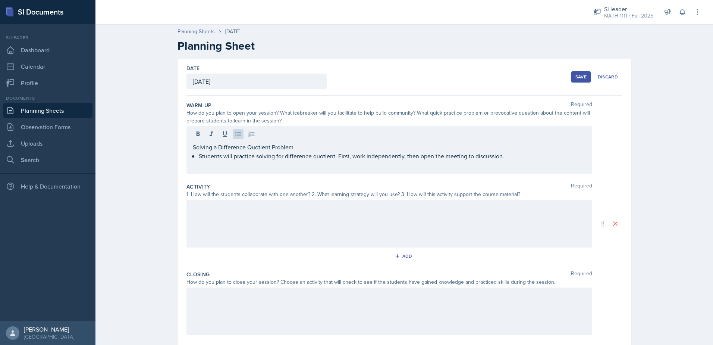
click at [339, 227] on div at bounding box center [390, 224] width 406 height 48
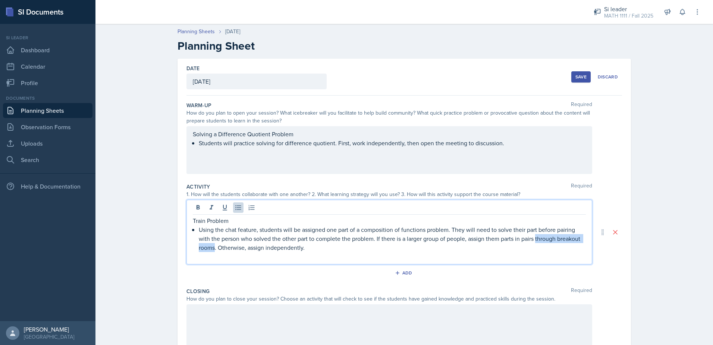
drag, startPoint x: 534, startPoint y: 237, endPoint x: 212, endPoint y: 246, distance: 322.9
click at [212, 246] on p "Using the chat feature, students will be assigned one part of a composition of …" at bounding box center [392, 238] width 387 height 27
drag, startPoint x: 197, startPoint y: 231, endPoint x: 254, endPoint y: 228, distance: 56.8
click at [254, 228] on p "Using the chat feature, students will be assigned one part of a composition of …" at bounding box center [392, 238] width 387 height 27
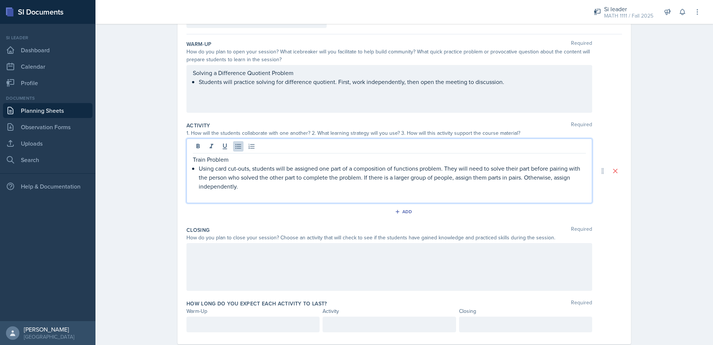
scroll to position [75, 0]
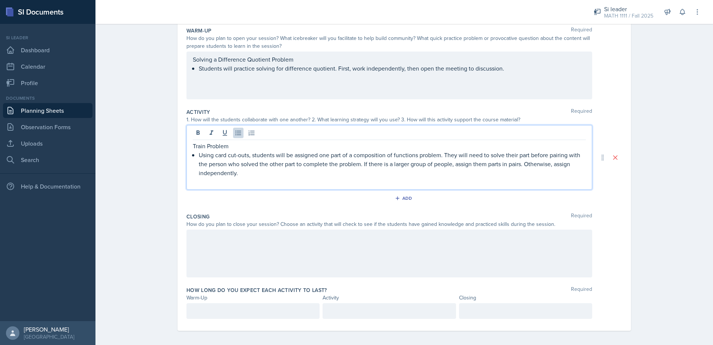
click at [286, 259] on div at bounding box center [390, 253] width 406 height 48
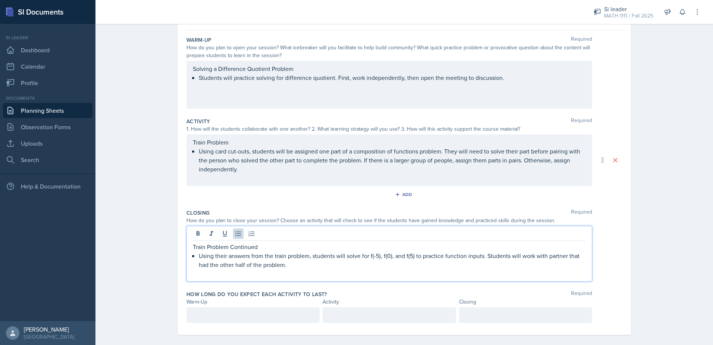
scroll to position [73, 0]
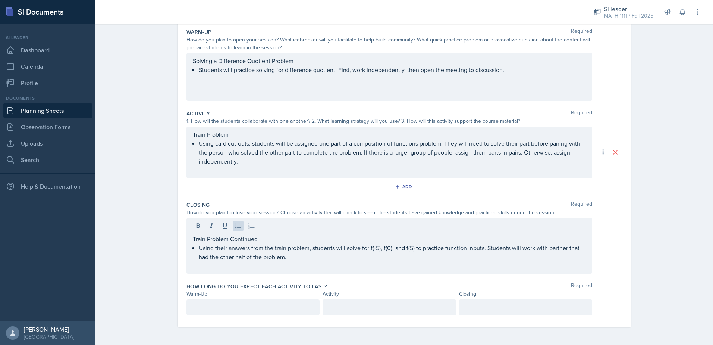
click at [276, 318] on div "How long do you expect each activity to last? Required Warm-Up Activity Closing" at bounding box center [405, 299] width 436 height 41
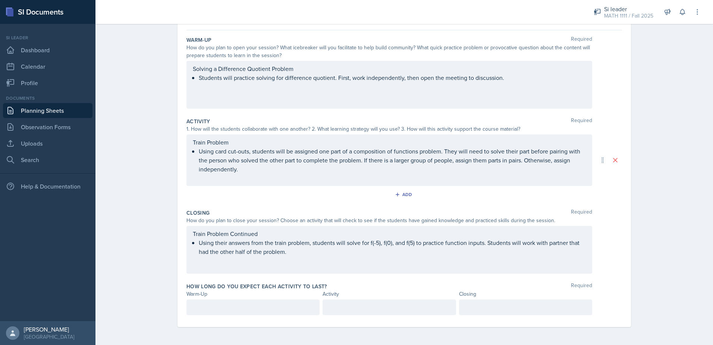
click at [275, 312] on div at bounding box center [253, 307] width 133 height 16
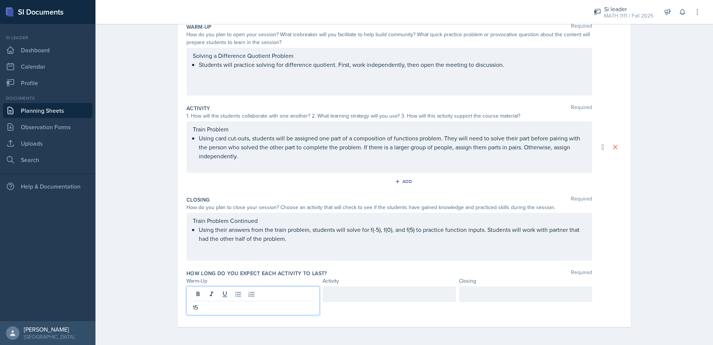
click at [346, 294] on div at bounding box center [389, 294] width 133 height 16
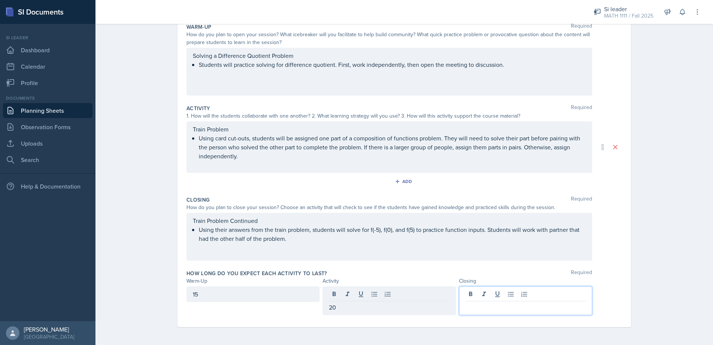
click at [559, 295] on div at bounding box center [525, 300] width 133 height 29
click at [705, 281] on div "Planning Sheets Sep 30th, 2025 Planning Sheet Date September 30th, 2025 Septemb…" at bounding box center [405, 143] width 618 height 403
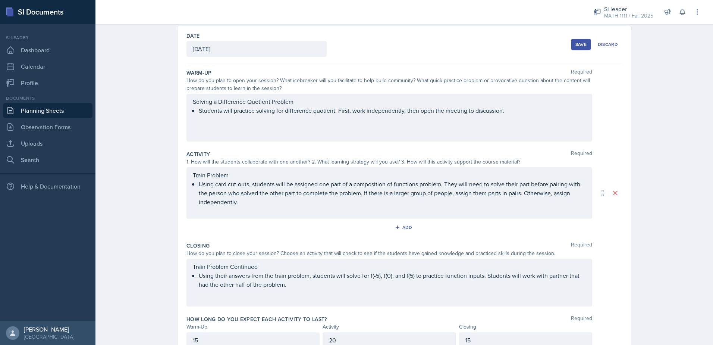
scroll to position [0, 0]
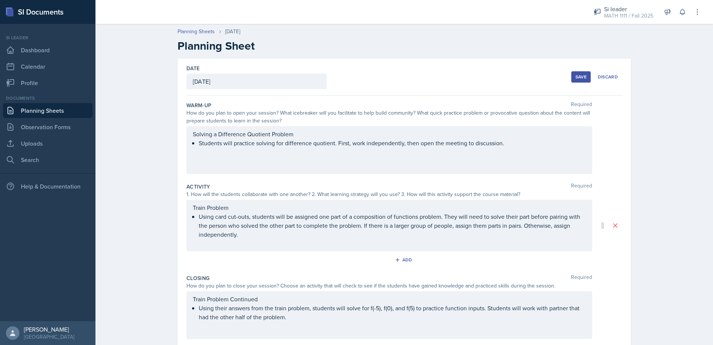
click at [580, 72] on button "Save" at bounding box center [581, 76] width 19 height 11
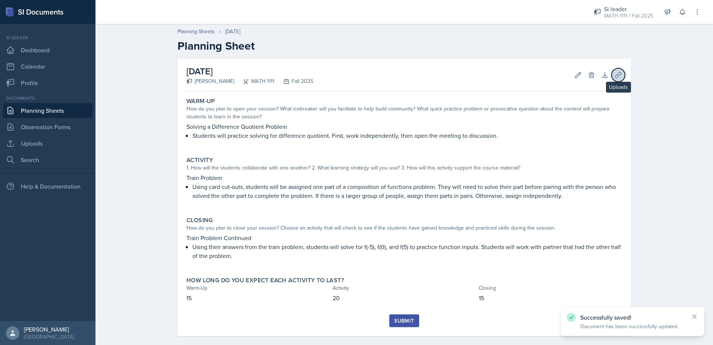
click at [621, 76] on button "Uploads" at bounding box center [618, 74] width 13 height 13
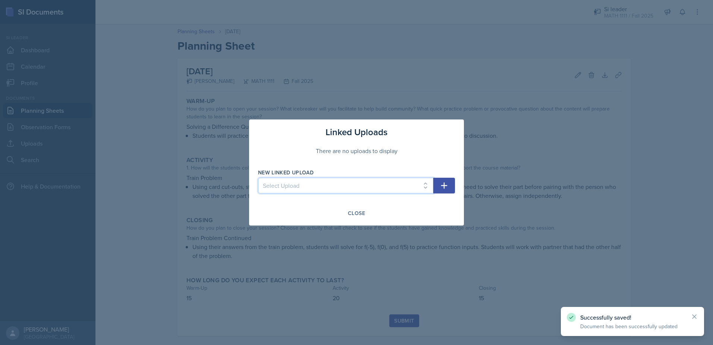
click at [315, 192] on select "Select Upload Mock Session Plan 8/26 Canva PDF 8/28 Canva PDF 8/28 Worksheet 9/…" at bounding box center [345, 186] width 175 height 16
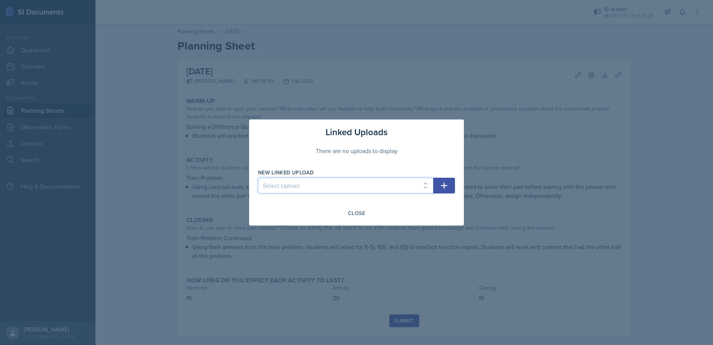
select select "1456ab99-f9c0-4921-b056-d12c2e0b3a74"
click at [258, 178] on select "Select Upload Mock Session Plan 8/26 Canva PDF 8/28 Canva PDF 8/28 Worksheet 9/…" at bounding box center [345, 186] width 175 height 16
click at [450, 182] on button "button" at bounding box center [445, 186] width 22 height 16
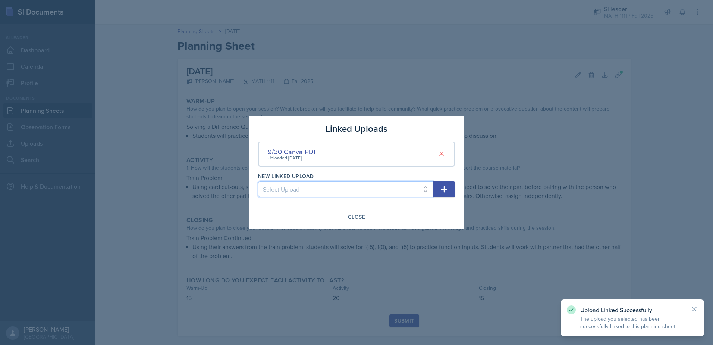
click at [378, 184] on select "Select Upload Mock Session Plan 8/26 Canva PDF 8/28 Canva PDF 8/28 Worksheet 9/…" at bounding box center [345, 189] width 175 height 16
select select "41109e37-3d02-44eb-9ae4-0db527acf51d"
click at [258, 181] on select "Select Upload Mock Session Plan 8/26 Canva PDF 8/28 Canva PDF 8/28 Worksheet 9/…" at bounding box center [345, 189] width 175 height 16
click at [446, 190] on icon "button" at bounding box center [444, 189] width 9 height 9
select select
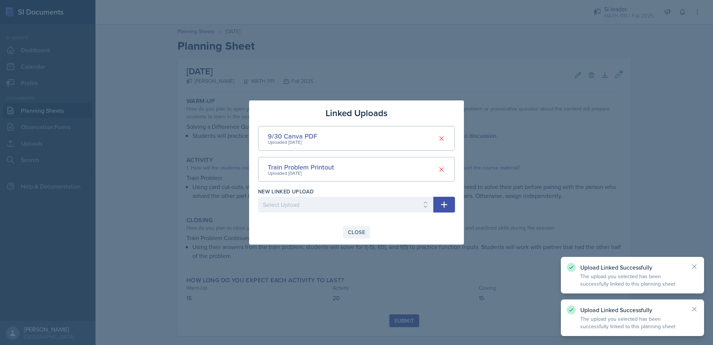
click at [351, 232] on div "Close" at bounding box center [356, 232] width 17 height 6
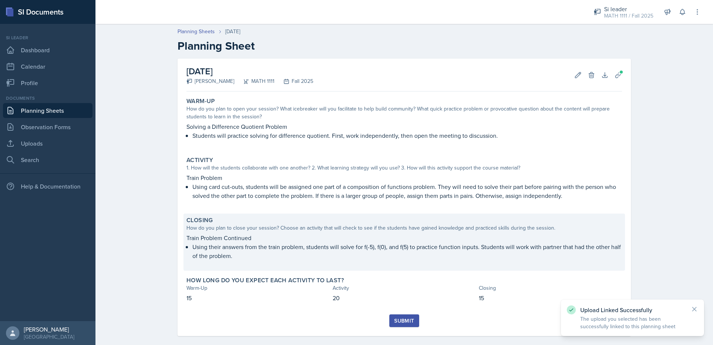
scroll to position [9, 0]
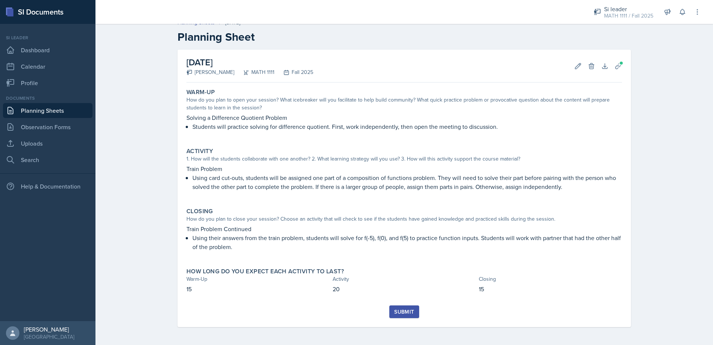
click at [403, 309] on div "Submit" at bounding box center [404, 312] width 20 height 6
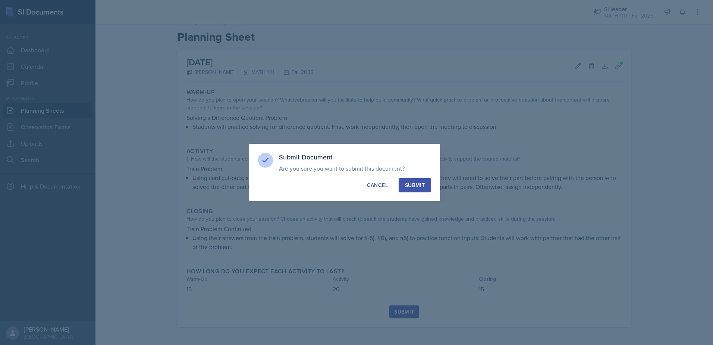
click at [415, 190] on button "Submit" at bounding box center [415, 185] width 32 height 14
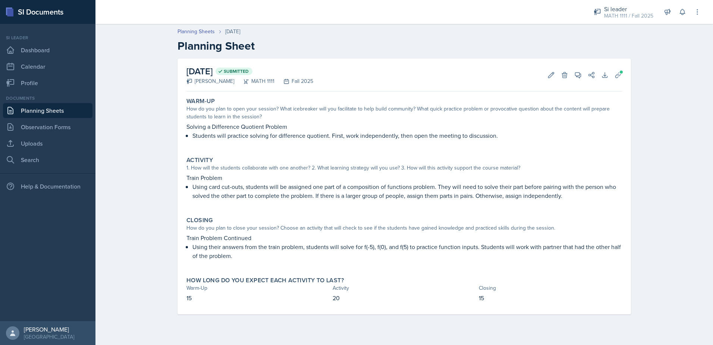
click at [62, 109] on link "Planning Sheets" at bounding box center [48, 110] width 90 height 15
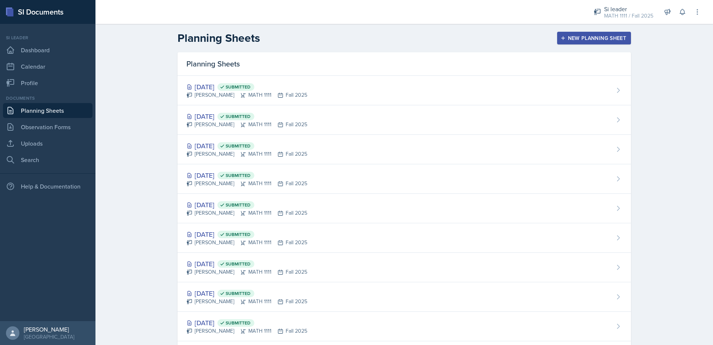
click at [587, 32] on button "New Planning Sheet" at bounding box center [594, 38] width 74 height 13
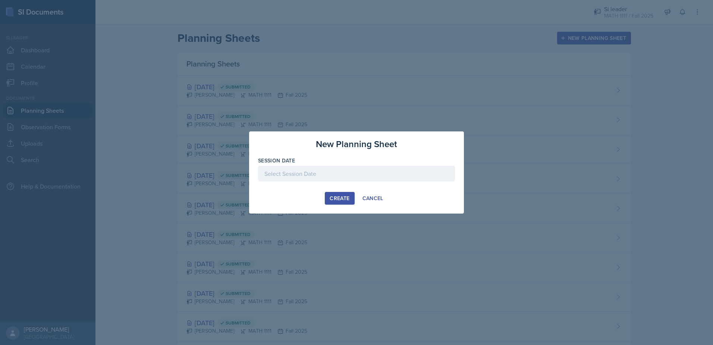
click at [374, 173] on div at bounding box center [356, 174] width 197 height 16
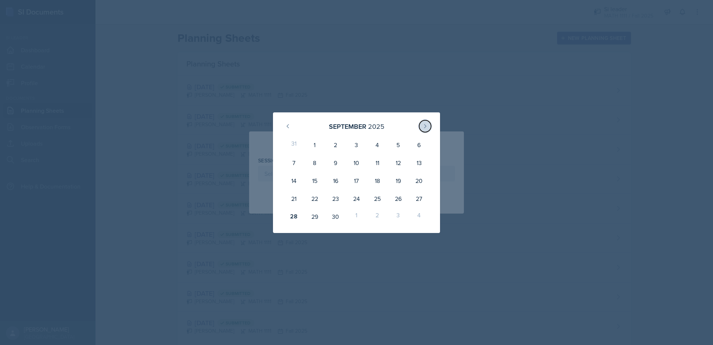
click at [428, 127] on button at bounding box center [425, 126] width 12 height 12
click at [378, 143] on div "2" at bounding box center [377, 145] width 21 height 18
type input "October 2nd, 2025"
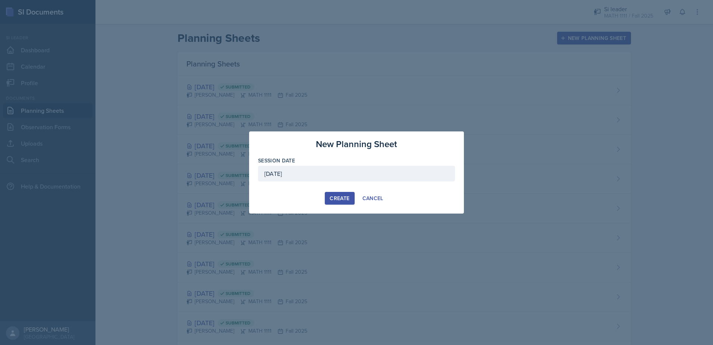
click at [341, 200] on div "Create" at bounding box center [340, 198] width 20 height 6
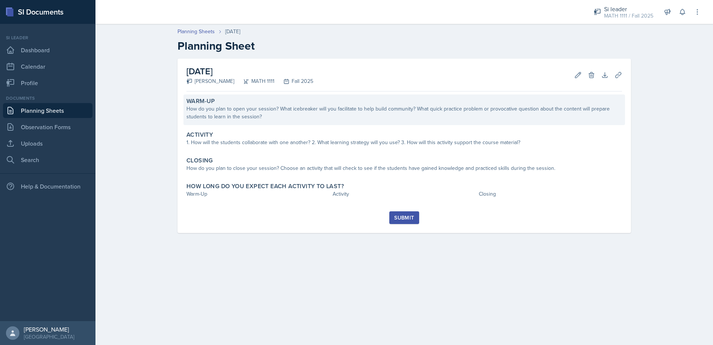
click at [322, 112] on div "How do you plan to open your session? What icebreaker will you facilitate to he…" at bounding box center [405, 113] width 436 height 16
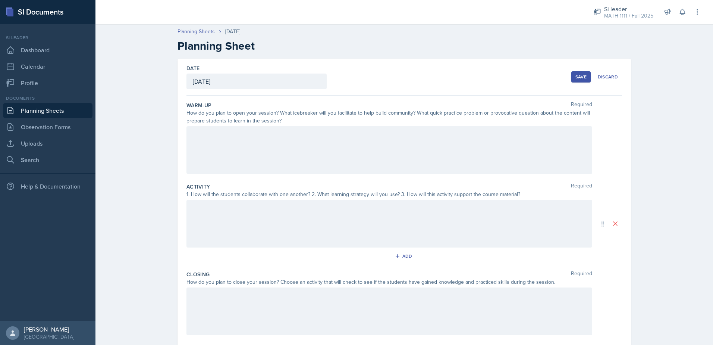
click at [318, 154] on div at bounding box center [390, 150] width 406 height 48
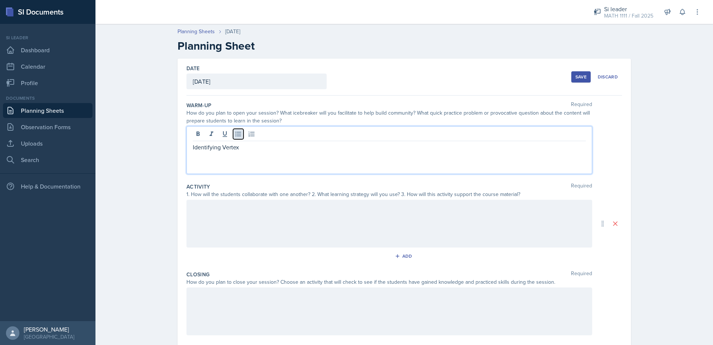
click at [235, 135] on icon at bounding box center [238, 133] width 7 height 7
click at [244, 214] on div at bounding box center [390, 224] width 406 height 48
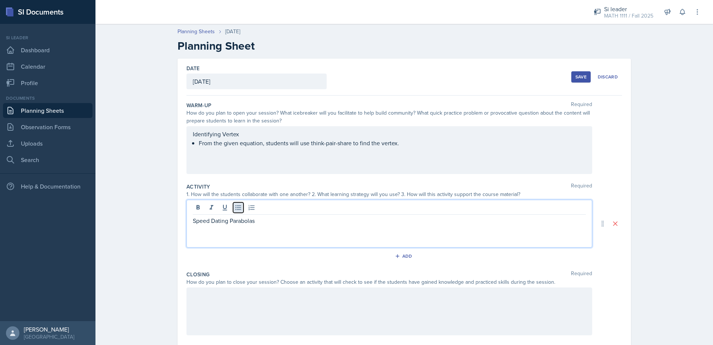
click at [233, 212] on button at bounding box center [238, 207] width 10 height 10
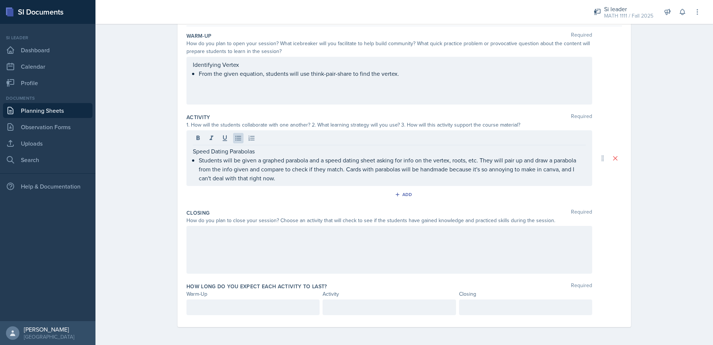
click at [306, 251] on div at bounding box center [390, 250] width 406 height 48
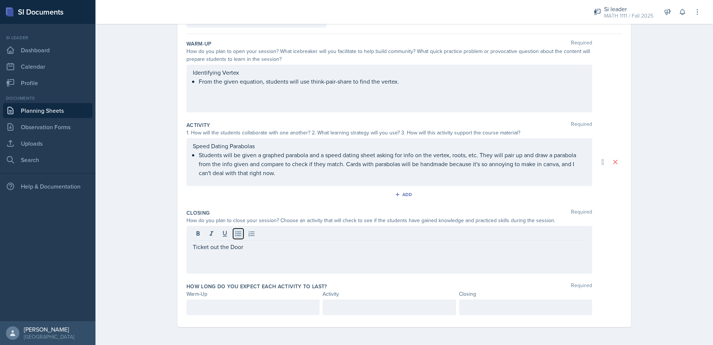
click at [240, 232] on button at bounding box center [238, 233] width 10 height 10
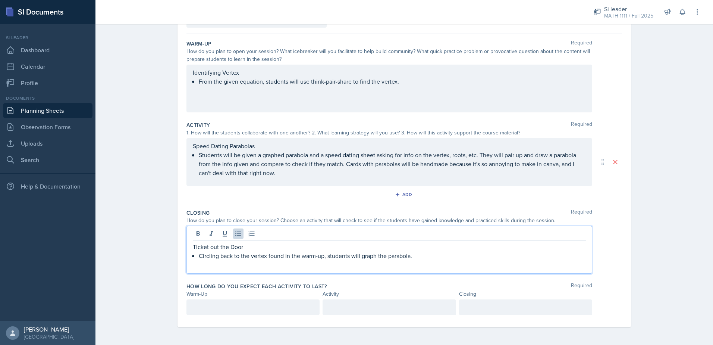
click at [265, 305] on p at bounding box center [253, 307] width 121 height 9
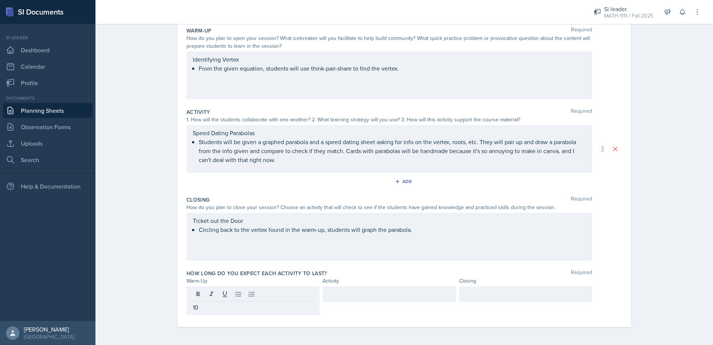
click at [349, 299] on div at bounding box center [389, 294] width 133 height 16
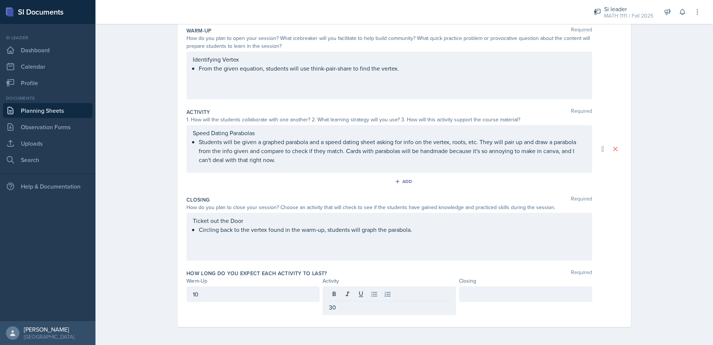
click at [463, 299] on div at bounding box center [525, 294] width 133 height 16
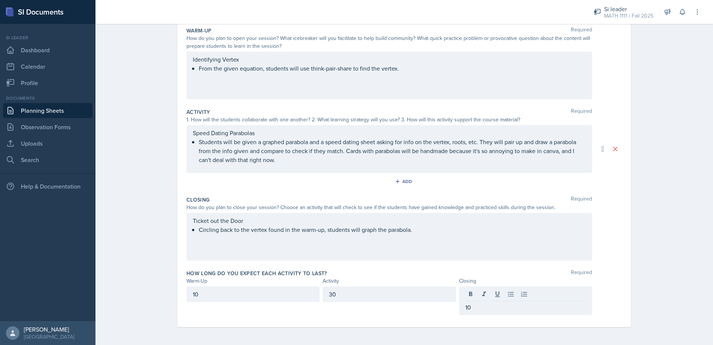
click at [648, 225] on div "Planning Sheets Oct 2nd, 2025 Planning Sheet Date October 2nd, 2025 September 2…" at bounding box center [405, 145] width 618 height 399
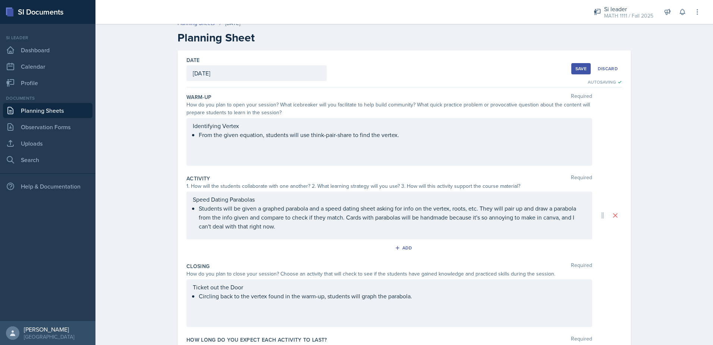
scroll to position [0, 0]
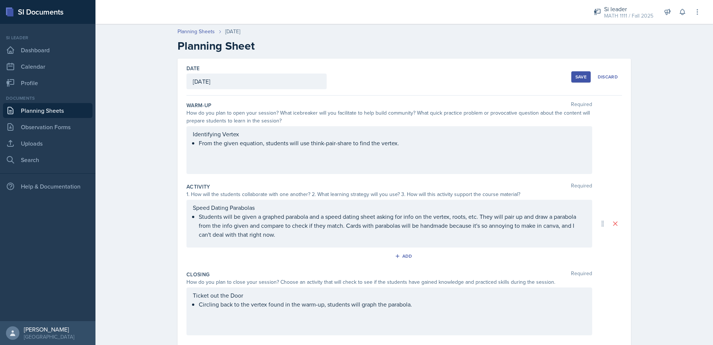
click at [576, 75] on div "Save" at bounding box center [581, 77] width 11 height 6
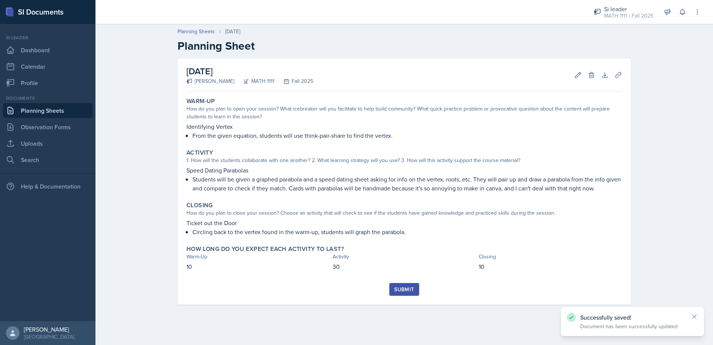
click at [60, 151] on div "Documents Planning Sheets Observation Forms Uploads Search" at bounding box center [48, 131] width 90 height 72
click at [60, 143] on link "Uploads" at bounding box center [48, 143] width 90 height 15
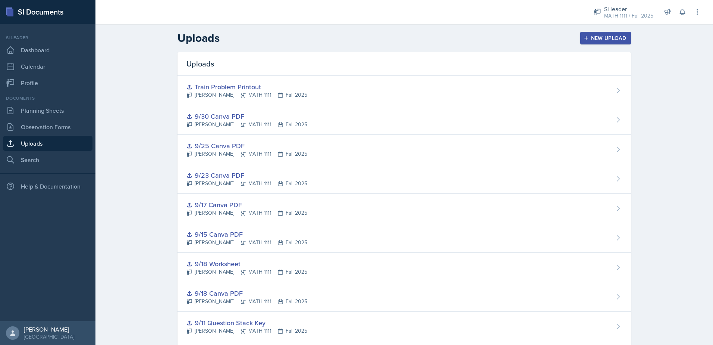
click at [587, 41] on button "New Upload" at bounding box center [606, 38] width 51 height 13
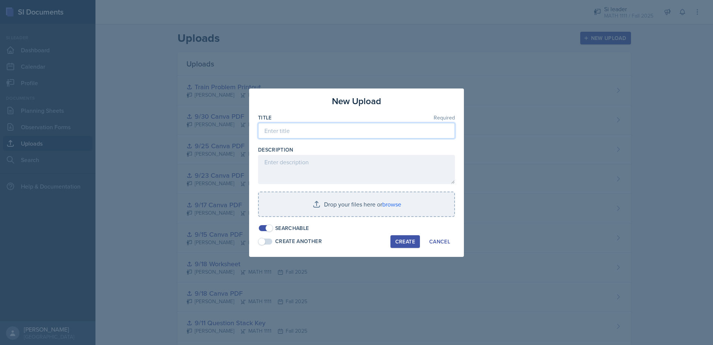
click at [345, 125] on input at bounding box center [356, 131] width 197 height 16
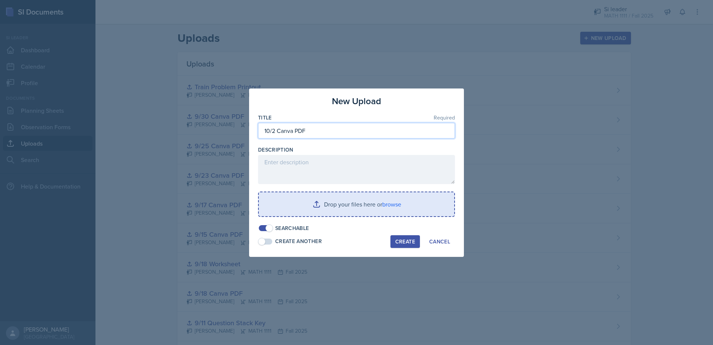
type input "10/2 Canva PDF"
click at [363, 202] on input "file" at bounding box center [357, 204] width 196 height 24
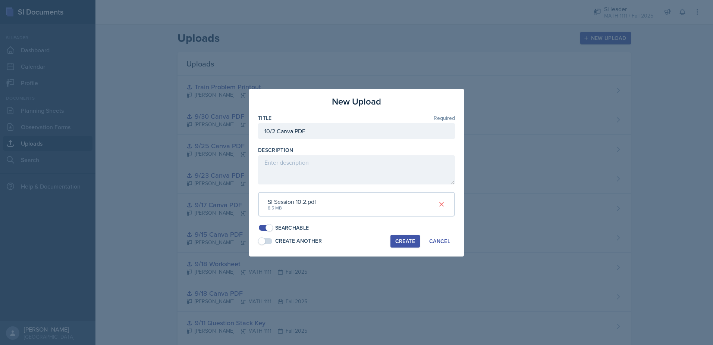
click at [404, 243] on div "Create" at bounding box center [406, 241] width 20 height 6
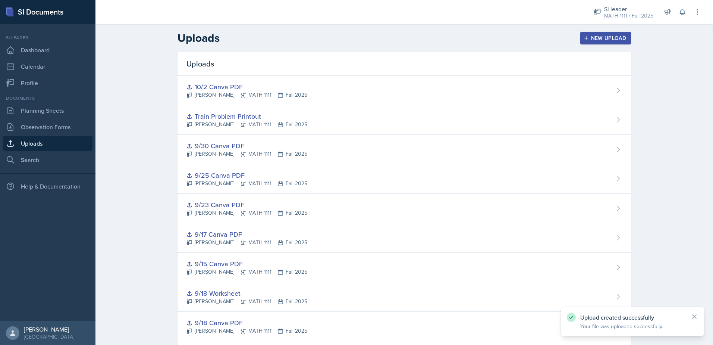
click at [593, 39] on div "New Upload" at bounding box center [605, 38] width 41 height 6
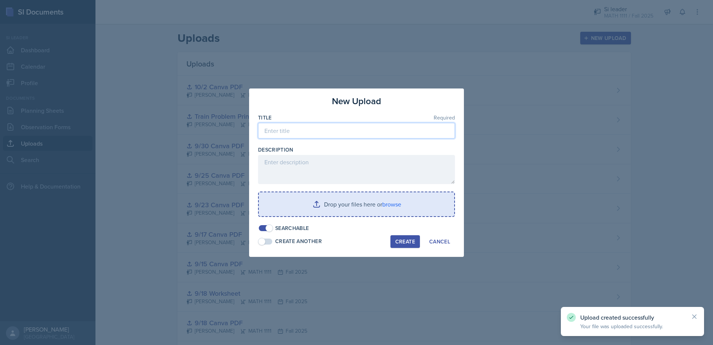
click at [321, 137] on input at bounding box center [356, 131] width 197 height 16
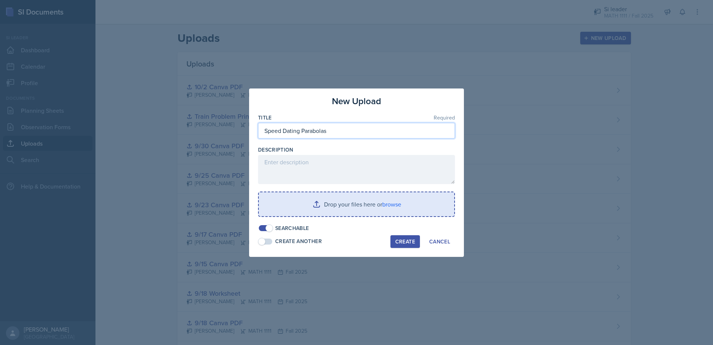
type input "Speed Dating Parabolas"
click at [339, 209] on input "file" at bounding box center [357, 204] width 196 height 24
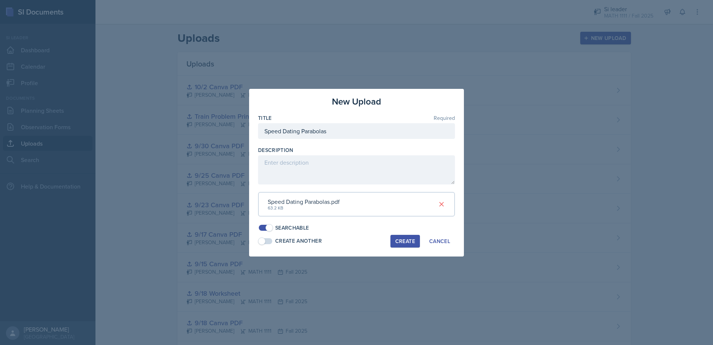
click at [401, 246] on button "Create" at bounding box center [405, 241] width 29 height 13
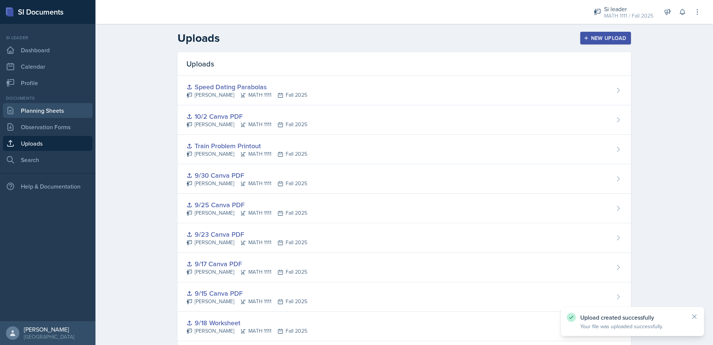
click at [47, 116] on link "Planning Sheets" at bounding box center [48, 110] width 90 height 15
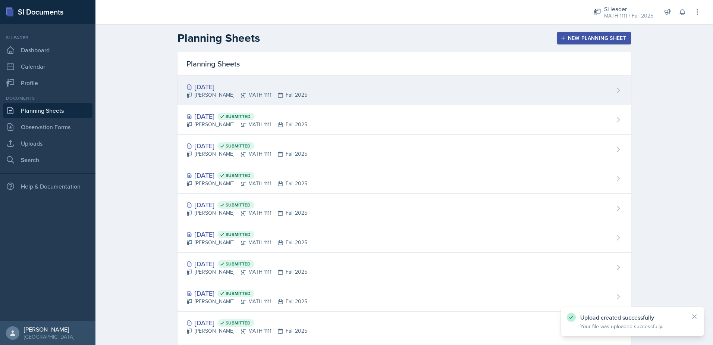
click at [482, 87] on div "Oct 2nd, 2025 Alyssa Bryant MATH 1111 Fall 2025" at bounding box center [405, 90] width 454 height 29
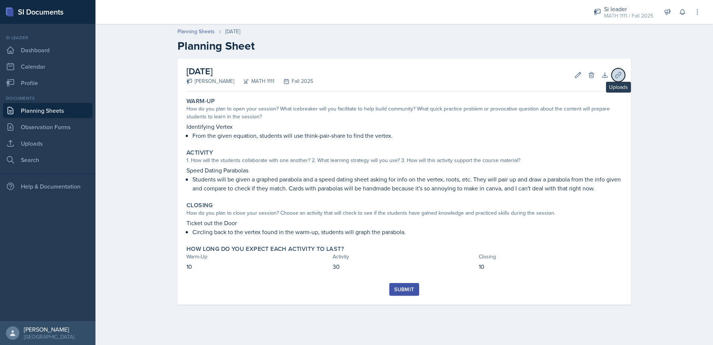
click at [615, 75] on icon at bounding box center [618, 74] width 7 height 7
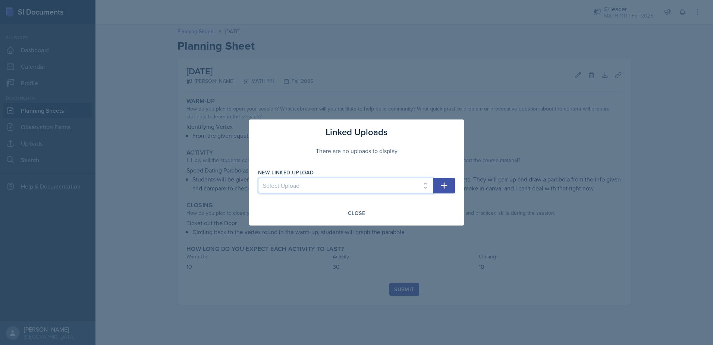
click at [401, 181] on select "Select Upload Mock Session Plan 8/26 Canva PDF 8/28 Canva PDF 8/28 Worksheet 9/…" at bounding box center [345, 186] width 175 height 16
select select "e0de09c8-0ed6-4ba7-890c-8f7d7c0029ae"
click at [258, 178] on select "Select Upload Mock Session Plan 8/26 Canva PDF 8/28 Canva PDF 8/28 Worksheet 9/…" at bounding box center [345, 186] width 175 height 16
click at [449, 190] on button "button" at bounding box center [445, 186] width 22 height 16
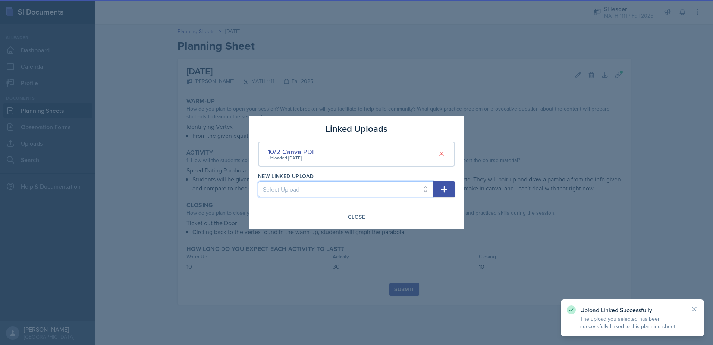
click at [404, 189] on select "Select Upload Mock Session Plan 8/26 Canva PDF 8/28 Canva PDF 8/28 Worksheet 9/…" at bounding box center [345, 189] width 175 height 16
select select "14a552c9-03e2-4037-b386-c091f67ded40"
click at [258, 181] on select "Select Upload Mock Session Plan 8/26 Canva PDF 8/28 Canva PDF 8/28 Worksheet 9/…" at bounding box center [345, 189] width 175 height 16
click at [446, 193] on icon "button" at bounding box center [444, 189] width 9 height 9
select select
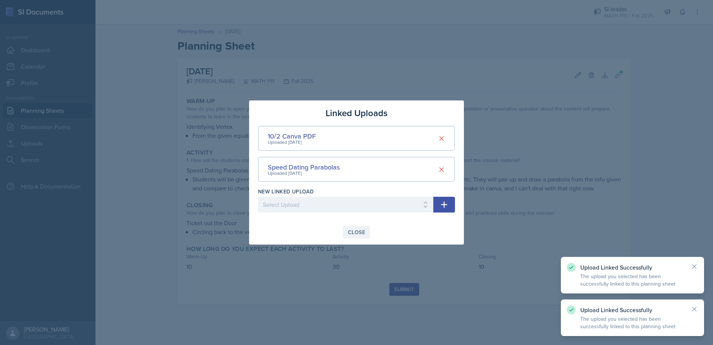
click at [359, 229] on div "Close" at bounding box center [356, 232] width 17 height 6
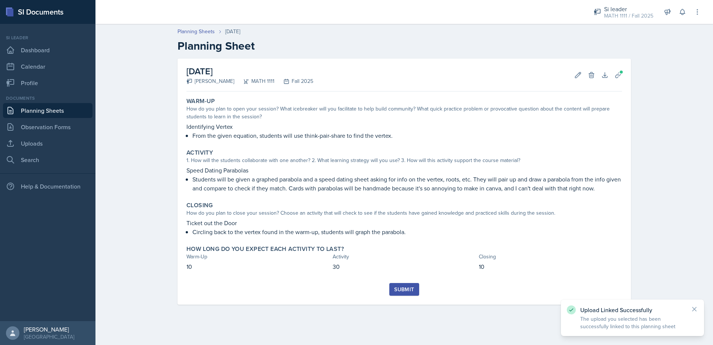
click at [408, 286] on div "Submit" at bounding box center [404, 289] width 20 height 6
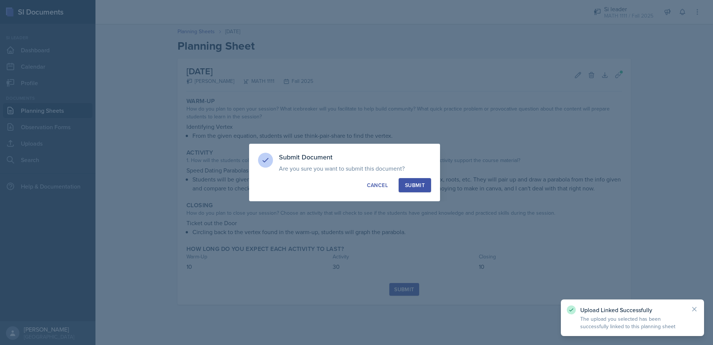
click at [421, 190] on button "Submit" at bounding box center [415, 185] width 32 height 14
